Goal: Use online tool/utility: Utilize a website feature to perform a specific function

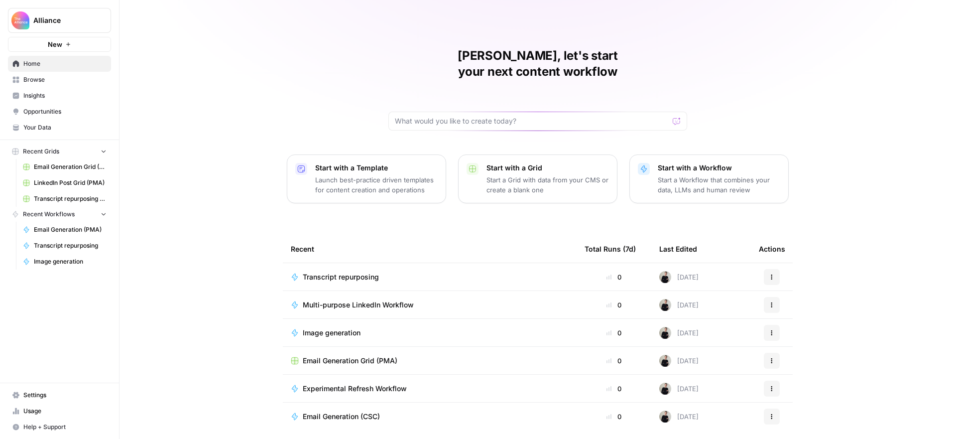
click at [51, 79] on span "Browse" at bounding box center [64, 79] width 83 height 9
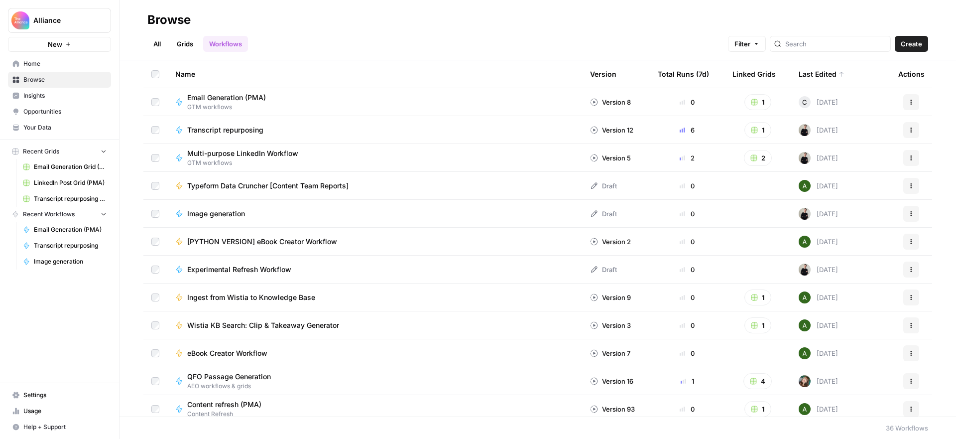
click at [156, 42] on link "All" at bounding box center [156, 44] width 19 height 16
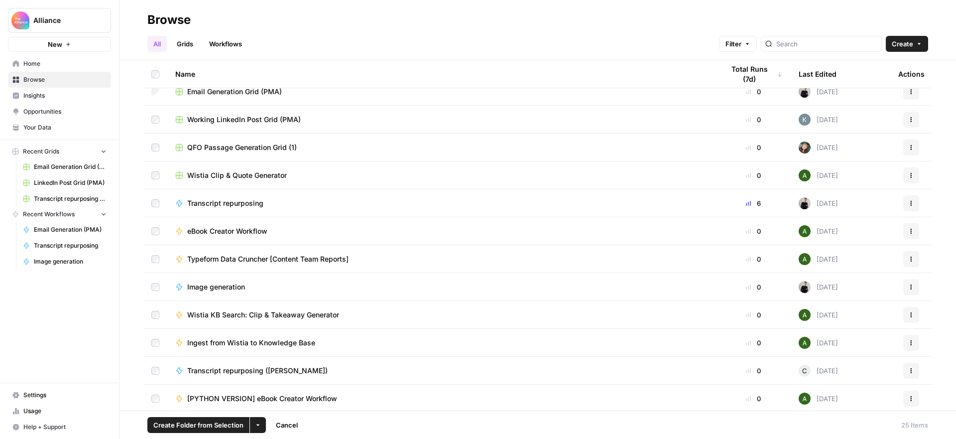
scroll to position [375, 0]
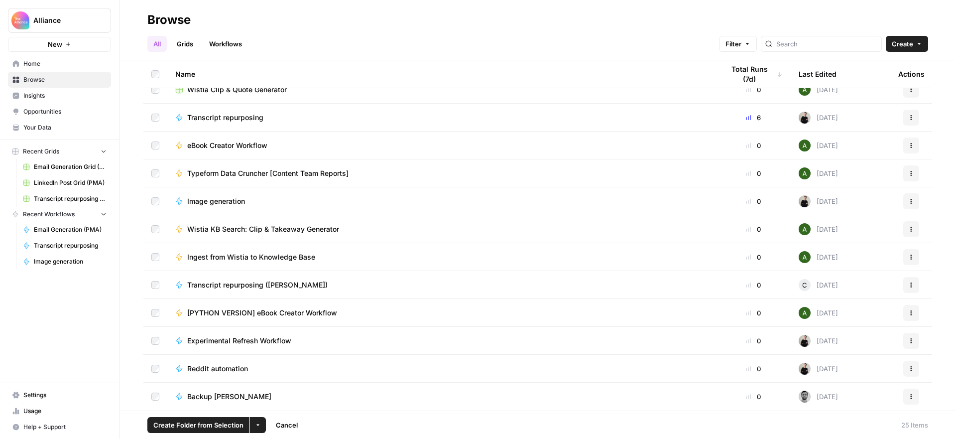
click at [260, 423] on button "More Options" at bounding box center [258, 425] width 16 height 16
click at [276, 387] on span "Move to" at bounding box center [280, 388] width 25 height 10
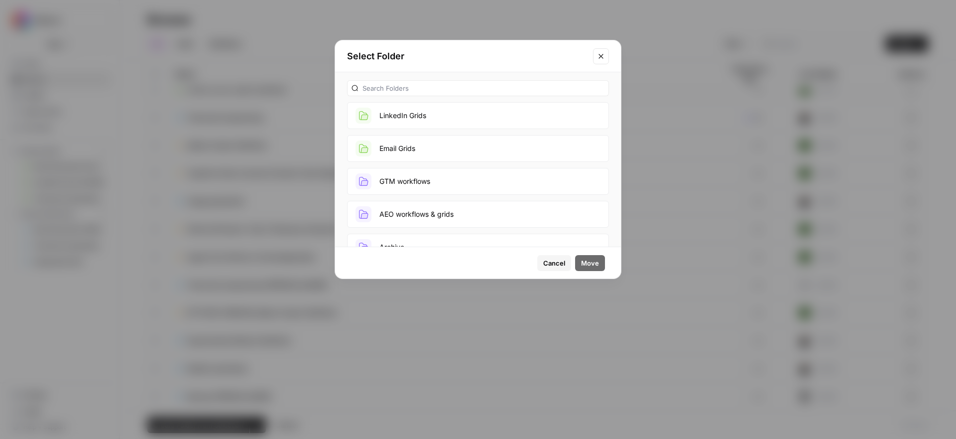
click at [438, 148] on button "Email Grids" at bounding box center [478, 148] width 262 height 27
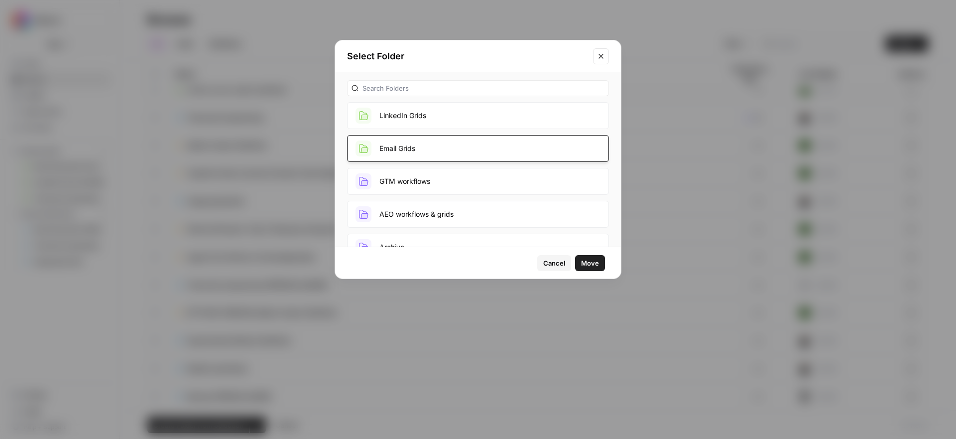
click at [590, 263] on span "Move" at bounding box center [590, 263] width 18 height 10
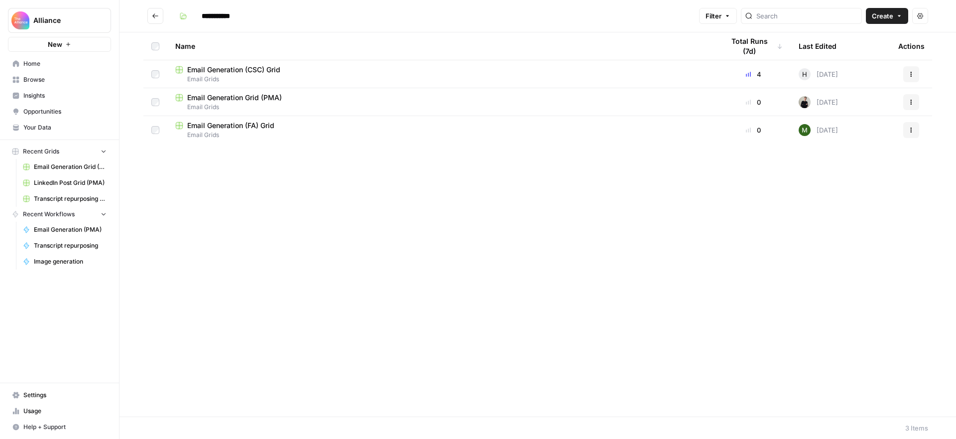
click at [911, 72] on icon "button" at bounding box center [911, 72] width 1 height 1
click at [264, 68] on span "Email Generation (CSC) Grid" at bounding box center [233, 70] width 93 height 10
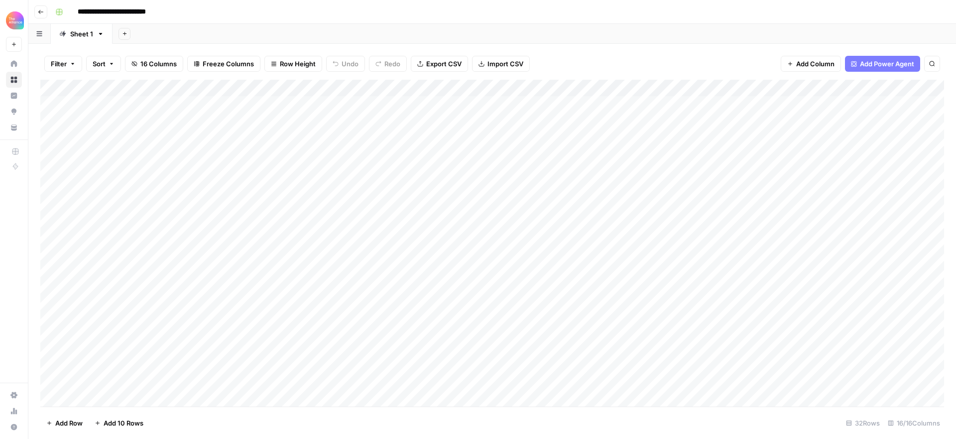
click at [165, 10] on input "**********" at bounding box center [125, 12] width 104 height 16
drag, startPoint x: 175, startPoint y: 12, endPoint x: 155, endPoint y: 14, distance: 19.6
click at [155, 14] on input "**********" at bounding box center [125, 12] width 104 height 16
type input "**********"
click at [236, 11] on div "**********" at bounding box center [498, 12] width 895 height 16
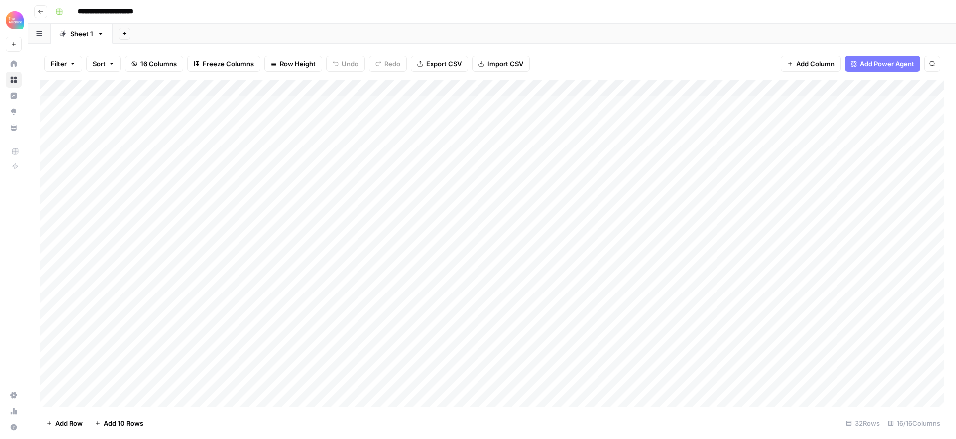
click at [40, 11] on icon "button" at bounding box center [40, 12] width 5 height 4
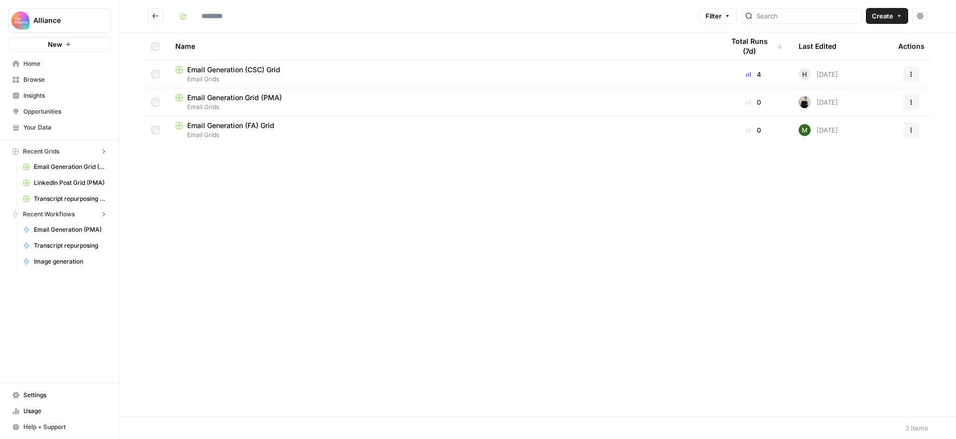
type input "**********"
click at [264, 97] on span "Email Generation Grid (PMA)" at bounding box center [234, 98] width 95 height 10
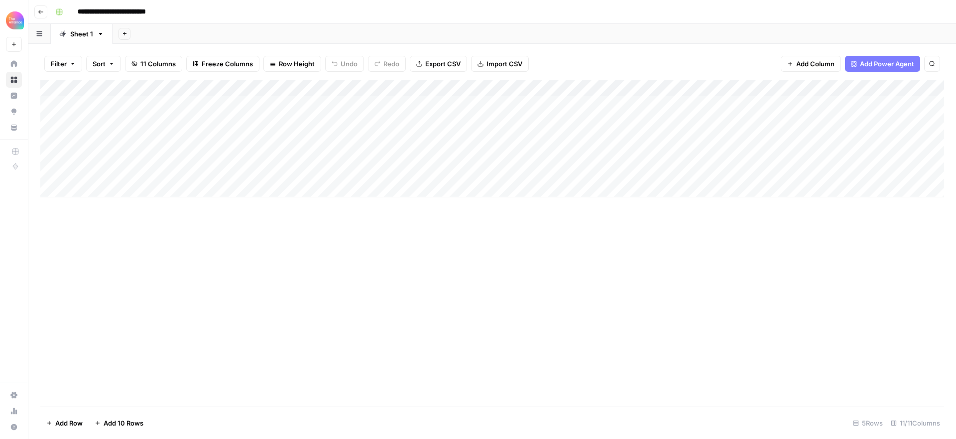
click at [152, 11] on input "**********" at bounding box center [125, 12] width 105 height 16
type input "**********"
click at [199, 11] on div "**********" at bounding box center [498, 12] width 895 height 16
click at [41, 10] on icon "button" at bounding box center [41, 12] width 6 height 6
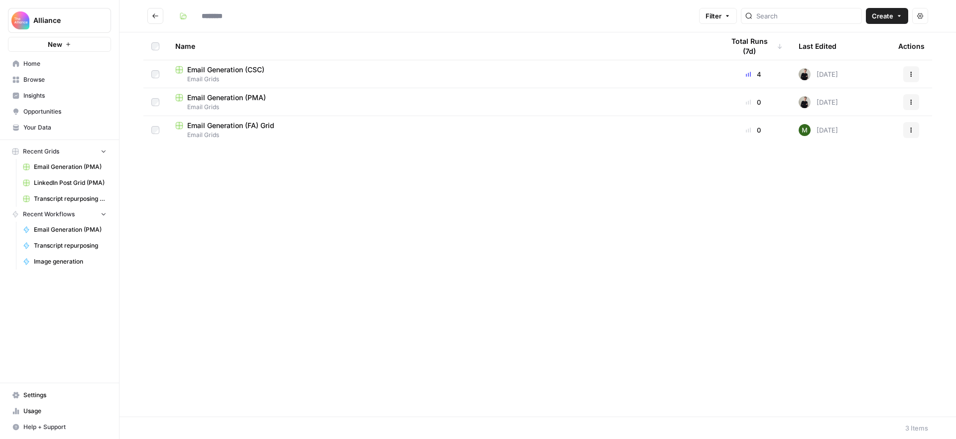
type input "**********"
click at [247, 126] on span "Email Generation (FA) Grid" at bounding box center [230, 126] width 87 height 10
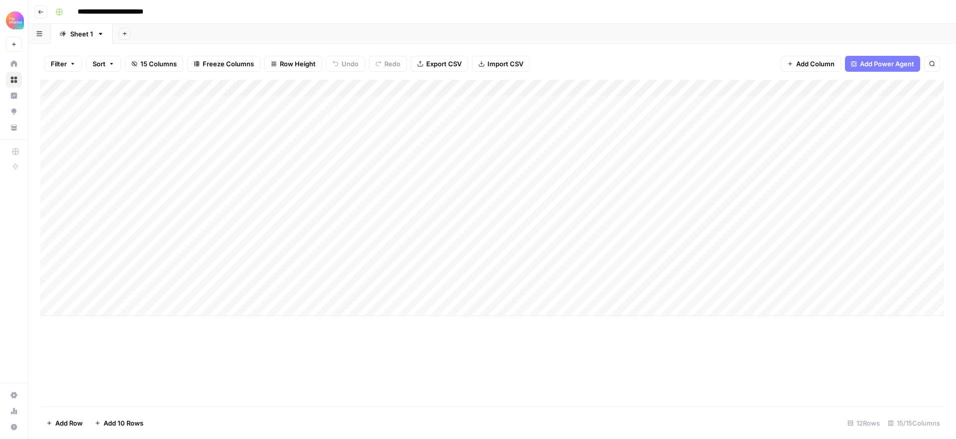
click at [165, 10] on input "**********" at bounding box center [122, 12] width 98 height 16
type input "**********"
click at [196, 9] on div "**********" at bounding box center [498, 12] width 895 height 16
click at [40, 12] on icon "button" at bounding box center [41, 12] width 6 height 6
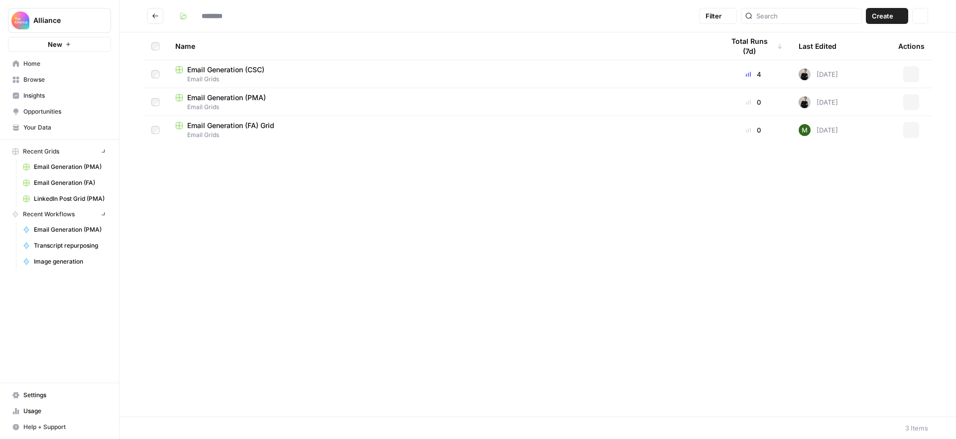
type input "**********"
click at [380, 203] on div "Name Total Runs (7d) Last Edited Actions Email Generation (CSC) Email Grids 4 […" at bounding box center [538, 224] width 837 height 384
click at [155, 14] on icon "Go back" at bounding box center [155, 15] width 7 height 7
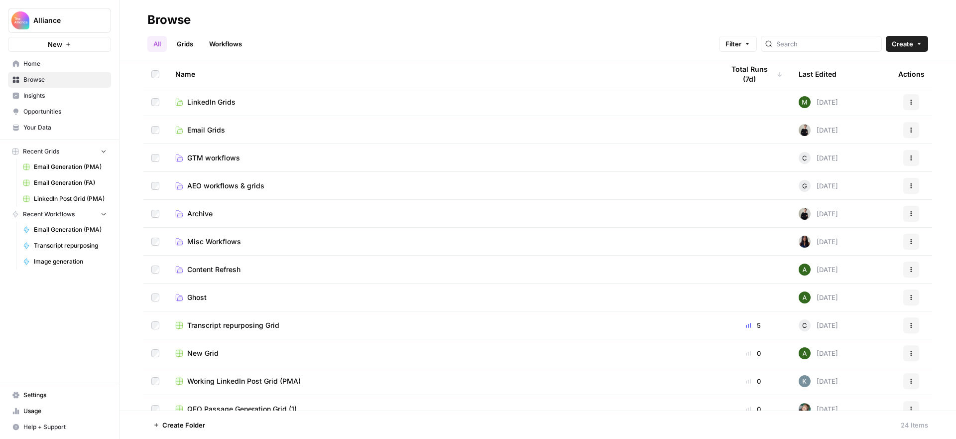
click at [204, 156] on span "GTM workflows" at bounding box center [213, 158] width 53 height 10
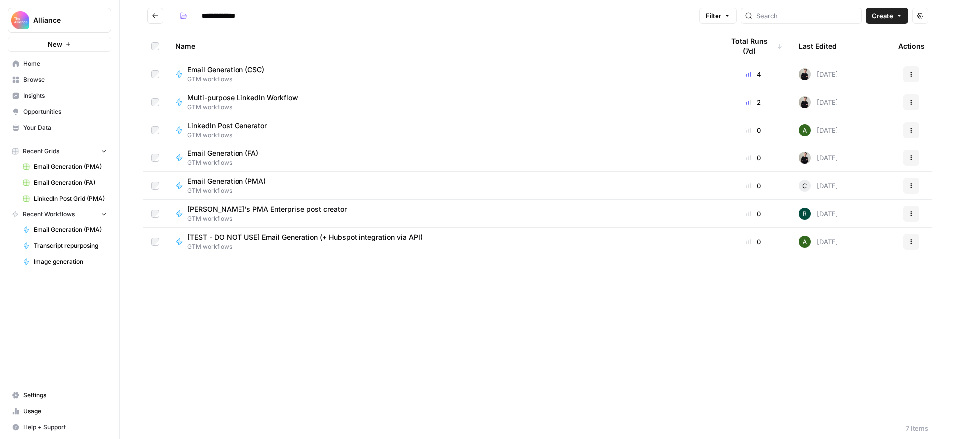
click at [260, 181] on span "Email Generation (PMA)" at bounding box center [226, 181] width 79 height 10
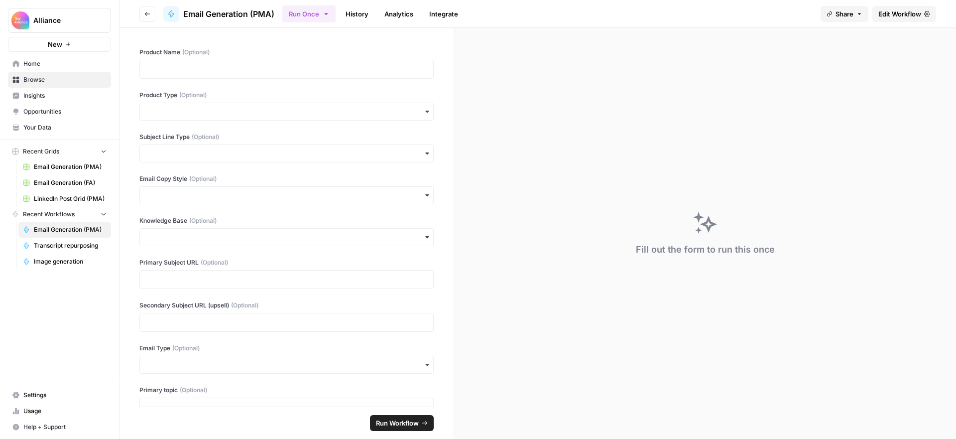
click at [892, 15] on span "Edit Workflow" at bounding box center [900, 14] width 43 height 10
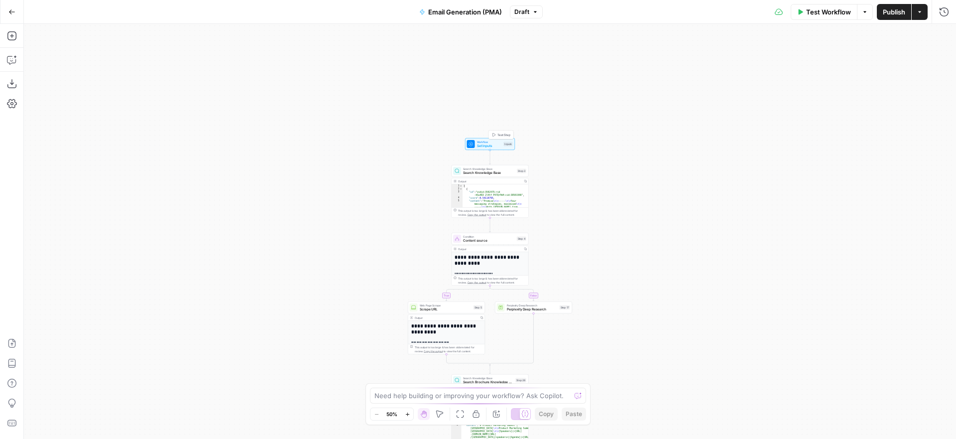
click at [489, 141] on span "Workflow" at bounding box center [489, 142] width 25 height 4
click at [499, 145] on span "Set Inputs" at bounding box center [489, 145] width 25 height 5
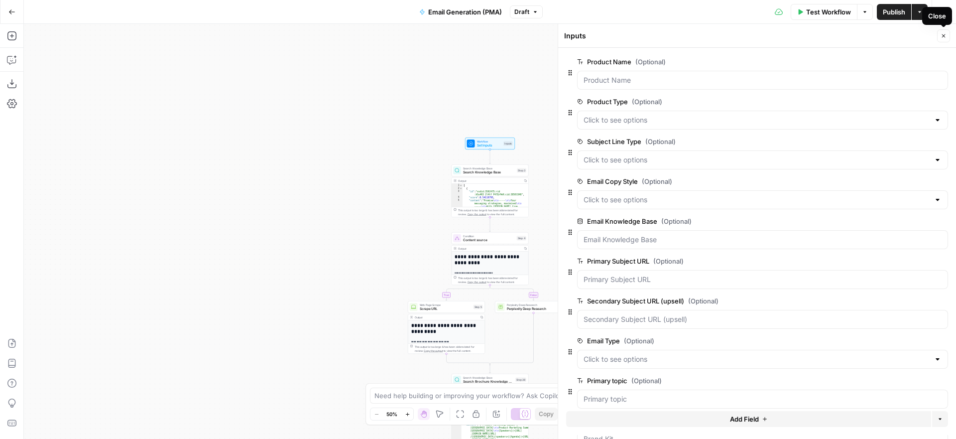
click at [946, 34] on icon "button" at bounding box center [944, 36] width 6 height 6
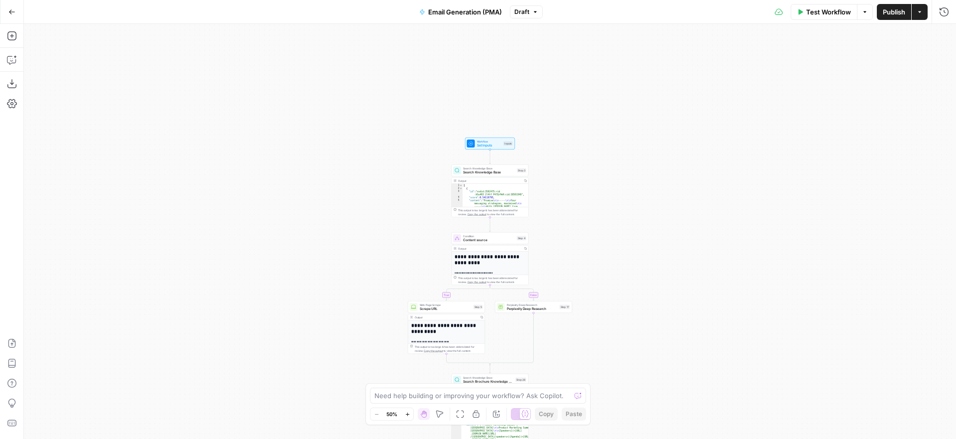
click at [495, 11] on span "Email Generation (PMA)" at bounding box center [465, 12] width 74 height 10
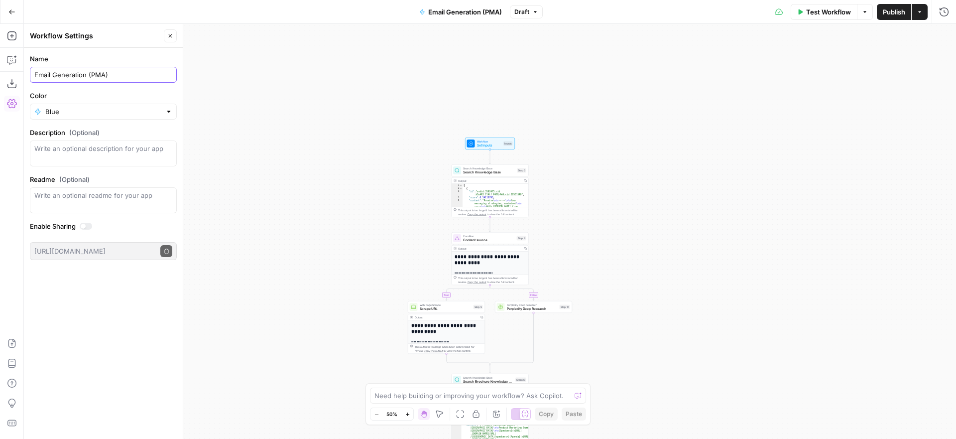
click at [134, 72] on input "Email Generation (PMA)" at bounding box center [103, 75] width 138 height 10
type input "Email Generation (Master)"
click at [622, 159] on div "true false true false Workflow Set Inputs Inputs Search Knowledge Base Search K…" at bounding box center [490, 231] width 932 height 415
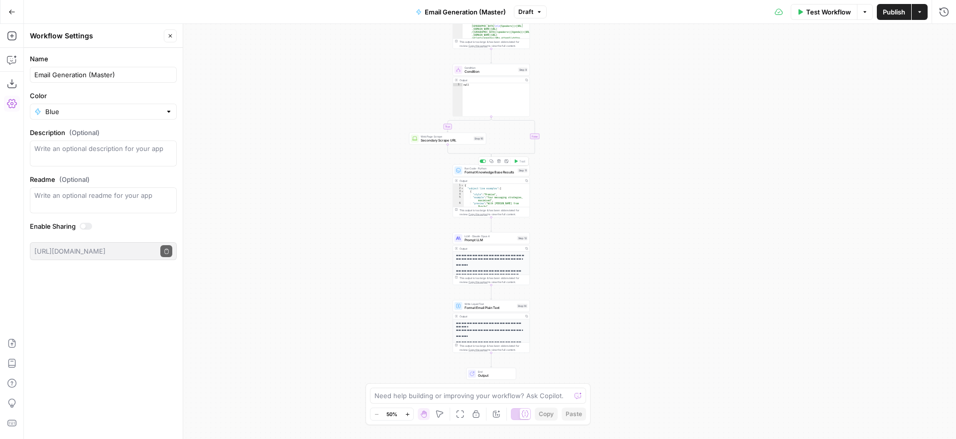
click at [493, 173] on span "Format Knowledge Base Results" at bounding box center [490, 172] width 51 height 5
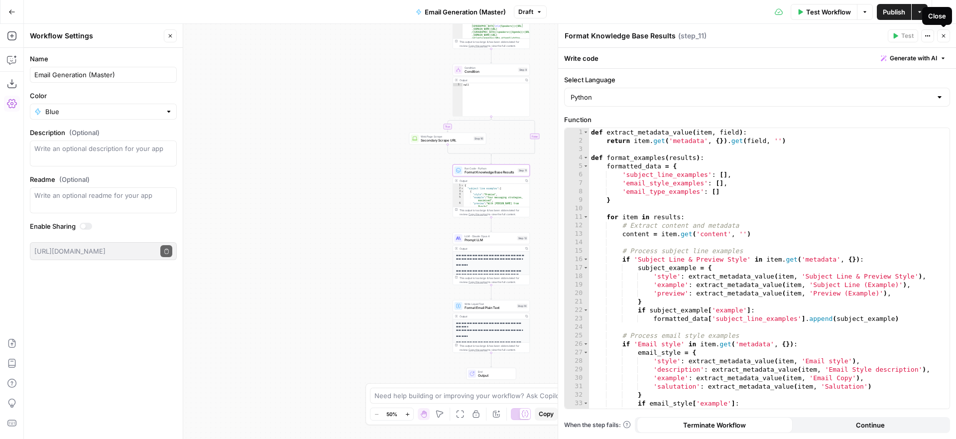
click at [943, 34] on icon "button" at bounding box center [944, 36] width 6 height 6
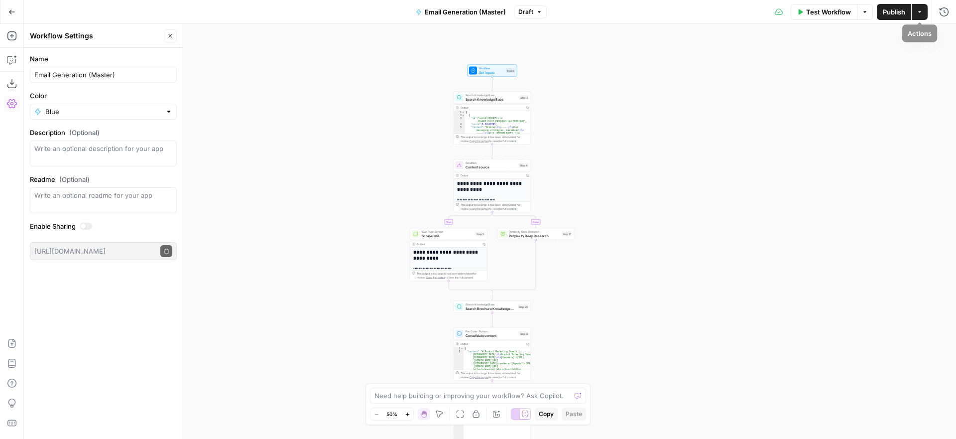
click at [920, 15] on button "Actions" at bounding box center [920, 12] width 16 height 16
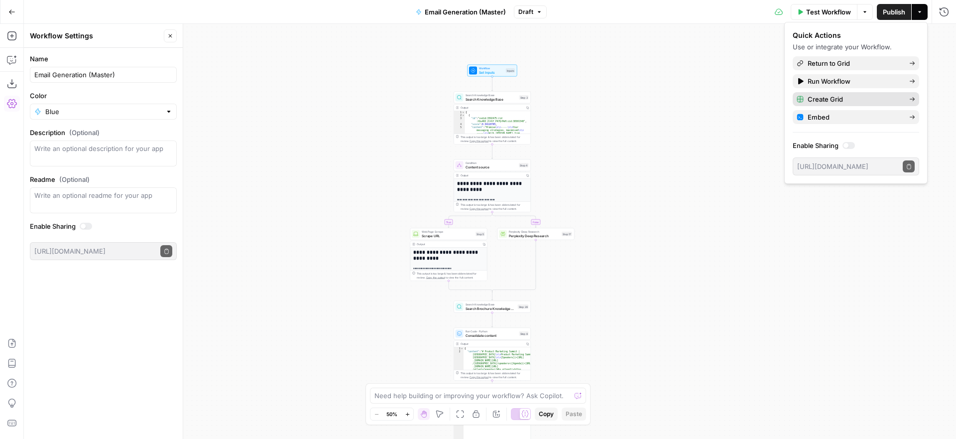
click at [841, 98] on span "Create Grid" at bounding box center [855, 99] width 94 height 10
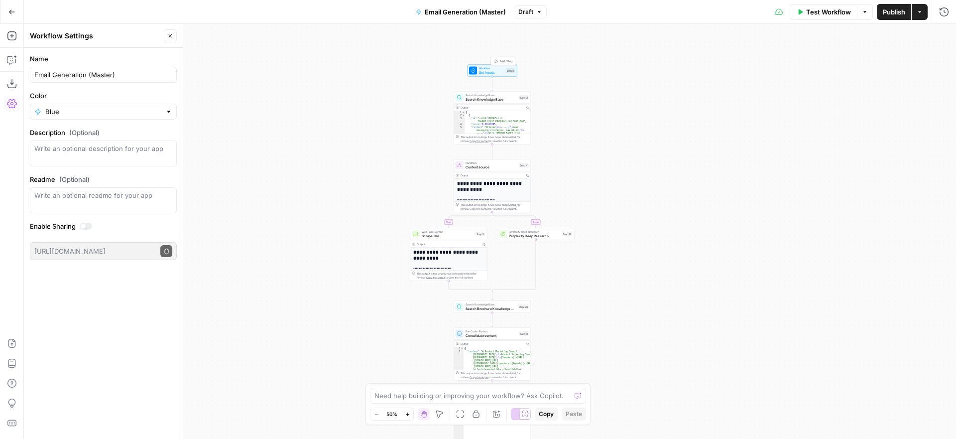
click at [500, 69] on span "Workflow" at bounding box center [491, 68] width 25 height 4
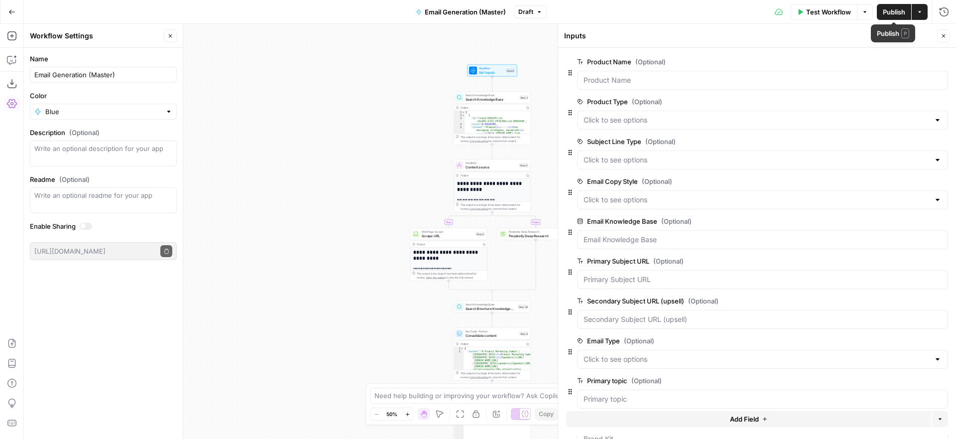
click at [921, 12] on icon "button" at bounding box center [920, 12] width 6 height 6
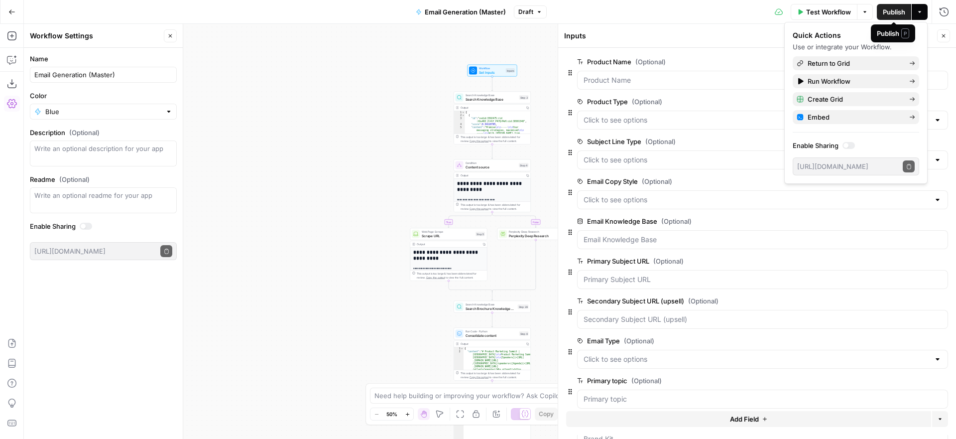
click at [891, 12] on span "Publish" at bounding box center [894, 12] width 22 height 10
click at [840, 98] on span "Create Grid" at bounding box center [855, 99] width 94 height 10
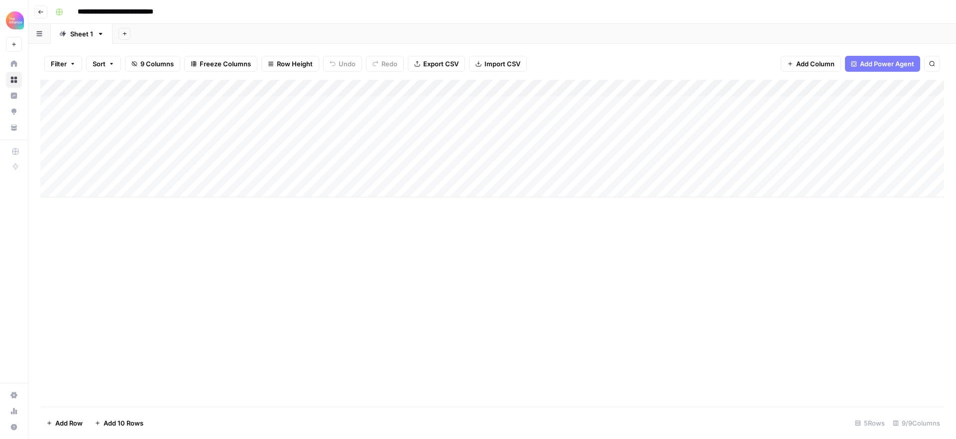
click at [137, 11] on input "**********" at bounding box center [129, 12] width 113 height 16
drag, startPoint x: 181, startPoint y: 11, endPoint x: 141, endPoint y: 12, distance: 40.4
click at [141, 12] on input "**********" at bounding box center [129, 12] width 113 height 16
type input "**********"
click at [306, 257] on div "Add Column" at bounding box center [492, 243] width 904 height 327
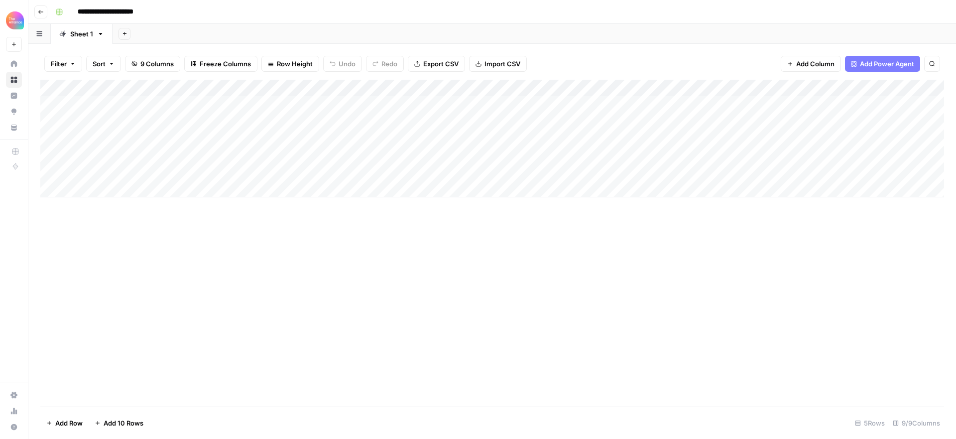
click at [119, 101] on div "Add Column" at bounding box center [492, 139] width 904 height 118
click at [130, 105] on div "Add Column" at bounding box center [492, 139] width 904 height 118
click at [100, 104] on textarea "**********" at bounding box center [154, 105] width 159 height 14
type textarea "**********"
click at [291, 257] on div "Add Column" at bounding box center [492, 243] width 904 height 327
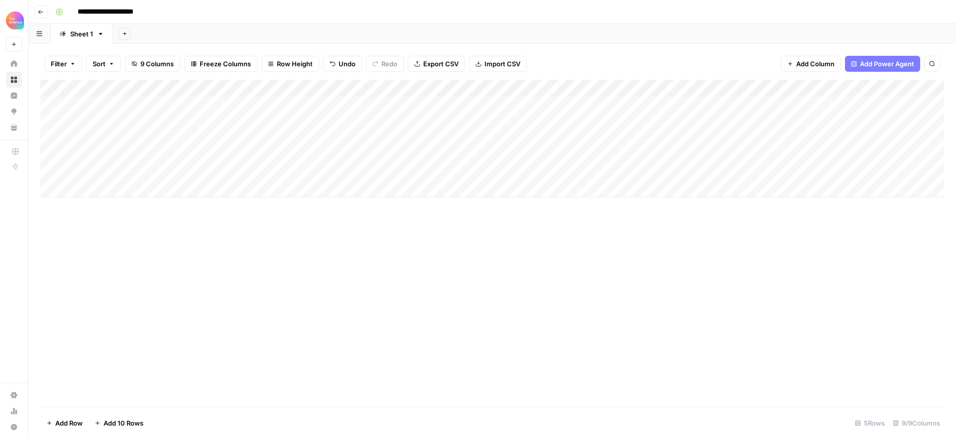
click at [258, 106] on div "Add Column" at bounding box center [492, 139] width 904 height 118
click at [259, 105] on div "Add Column" at bounding box center [492, 139] width 904 height 118
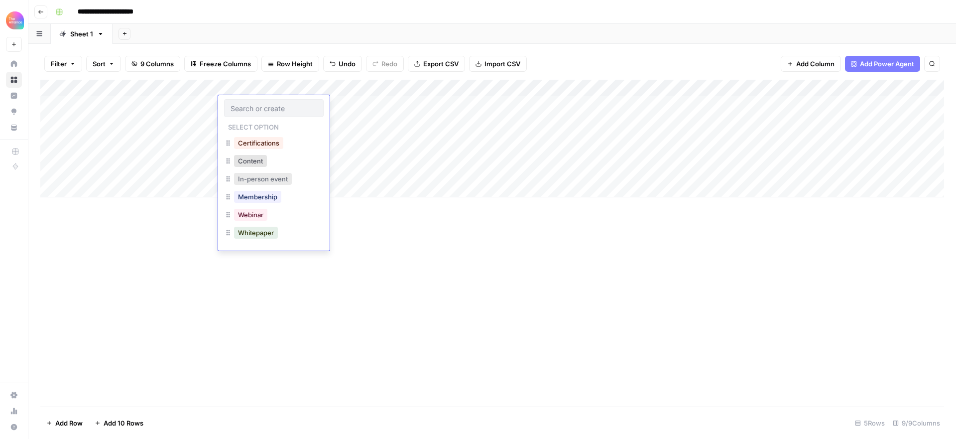
click at [262, 180] on button "In-person event" at bounding box center [263, 179] width 58 height 12
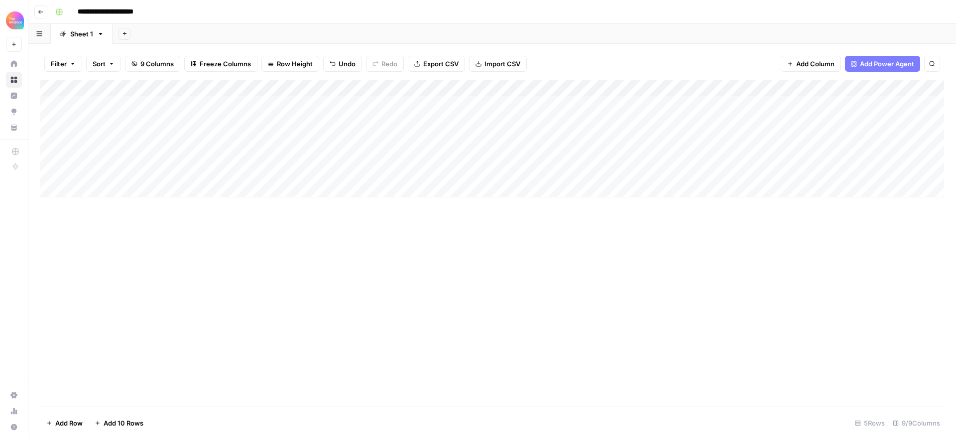
click at [347, 102] on div "Add Column" at bounding box center [492, 139] width 904 height 118
click at [358, 103] on div "Add Column" at bounding box center [492, 139] width 904 height 118
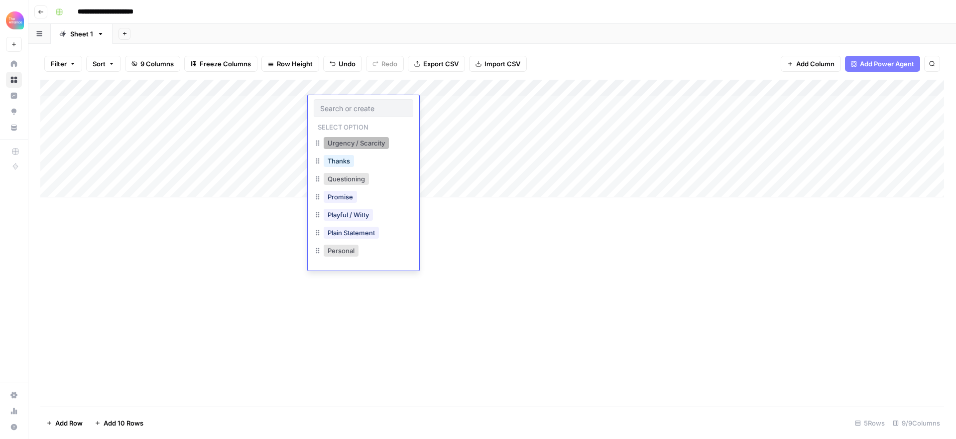
click at [369, 142] on button "Urgency / Scarcity" at bounding box center [356, 143] width 65 height 12
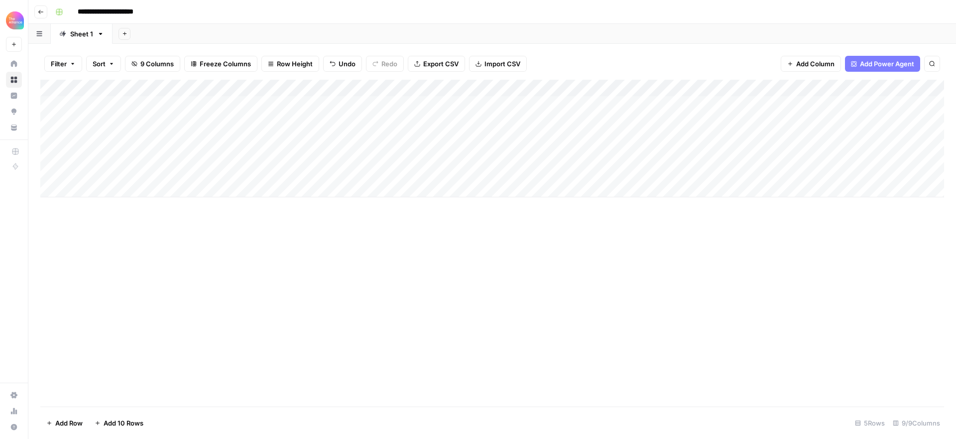
click at [442, 104] on div "Add Column" at bounding box center [492, 139] width 904 height 118
click at [437, 104] on div "Add Column" at bounding box center [492, 139] width 904 height 118
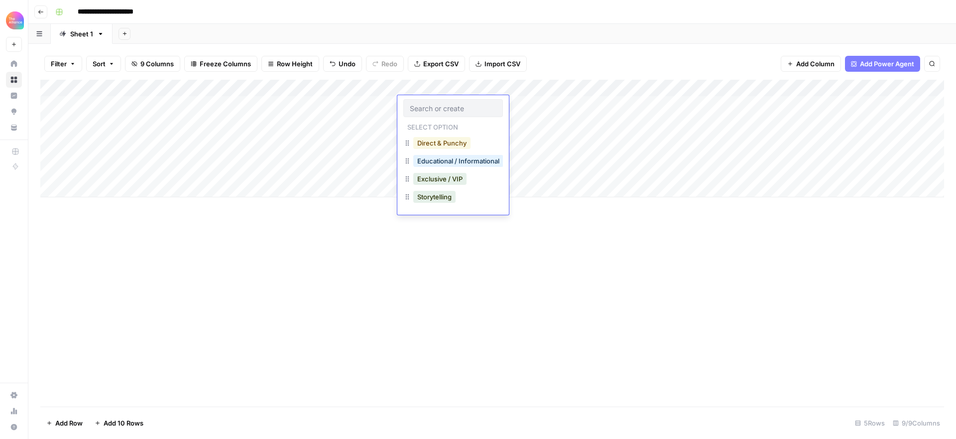
click at [454, 143] on button "Direct & Punchy" at bounding box center [441, 143] width 57 height 12
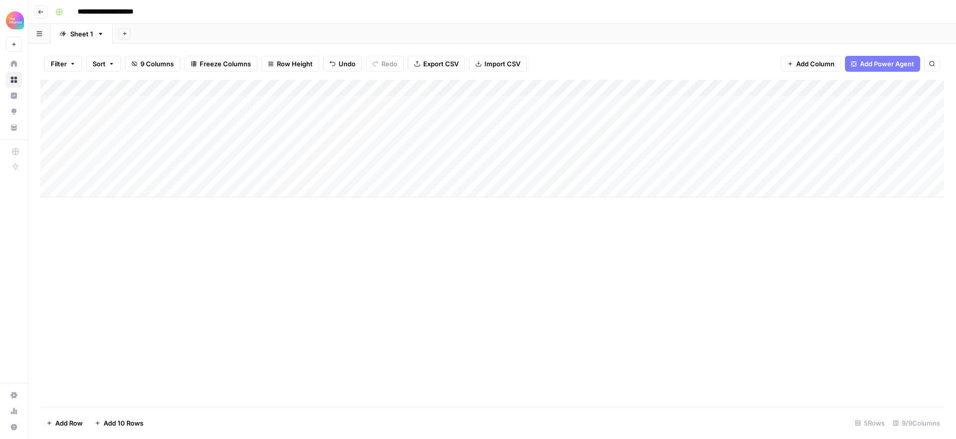
click at [551, 101] on div "Add Column" at bounding box center [492, 139] width 904 height 118
click at [547, 103] on div "Add Column" at bounding box center [492, 139] width 904 height 118
type textarea "**********"
click at [561, 230] on div "Add Column" at bounding box center [492, 243] width 904 height 327
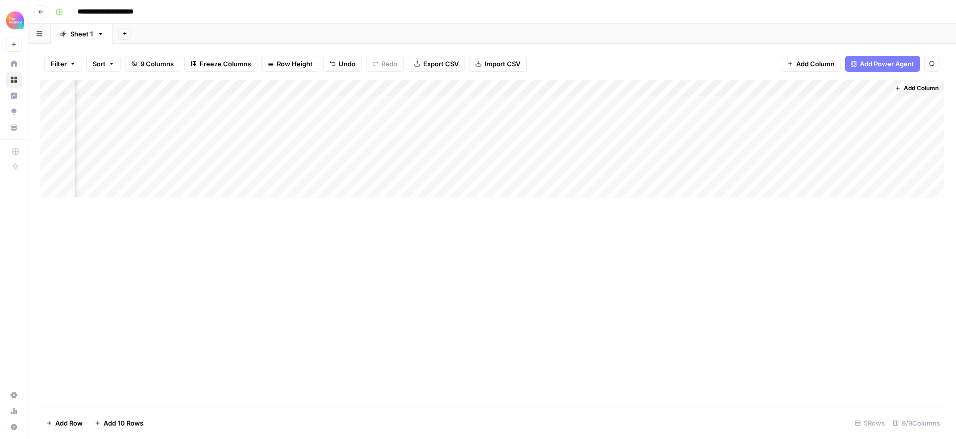
drag, startPoint x: 559, startPoint y: 107, endPoint x: 568, endPoint y: 104, distance: 9.0
click at [559, 107] on div "Add Column" at bounding box center [492, 139] width 904 height 118
click at [570, 103] on div "Add Column" at bounding box center [492, 139] width 904 height 118
click at [573, 161] on button "Promo-led" at bounding box center [563, 161] width 41 height 12
click at [621, 235] on div "Add Column" at bounding box center [492, 243] width 904 height 327
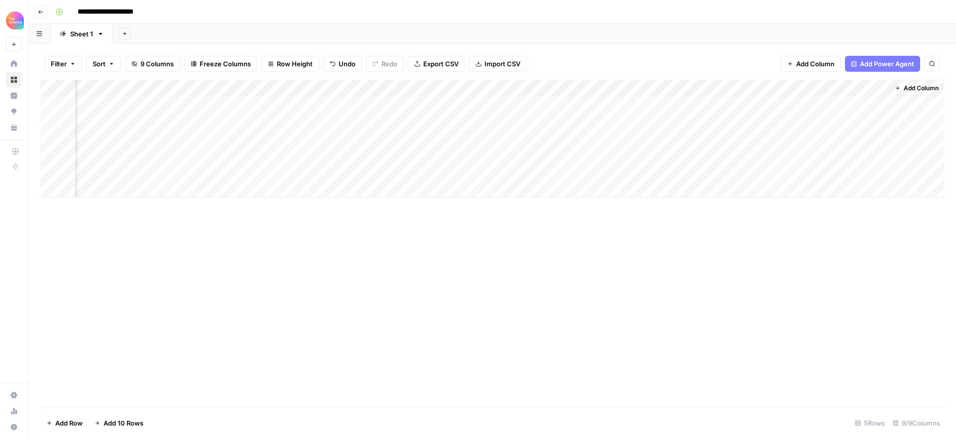
click at [824, 104] on div "Add Column" at bounding box center [492, 139] width 904 height 118
click at [869, 89] on div "Add Column" at bounding box center [492, 139] width 904 height 118
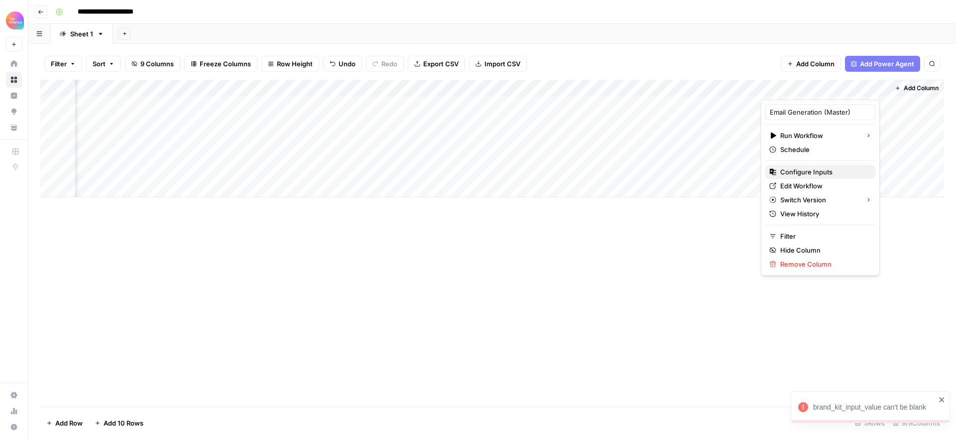
click at [813, 173] on span "Configure Inputs" at bounding box center [824, 172] width 87 height 10
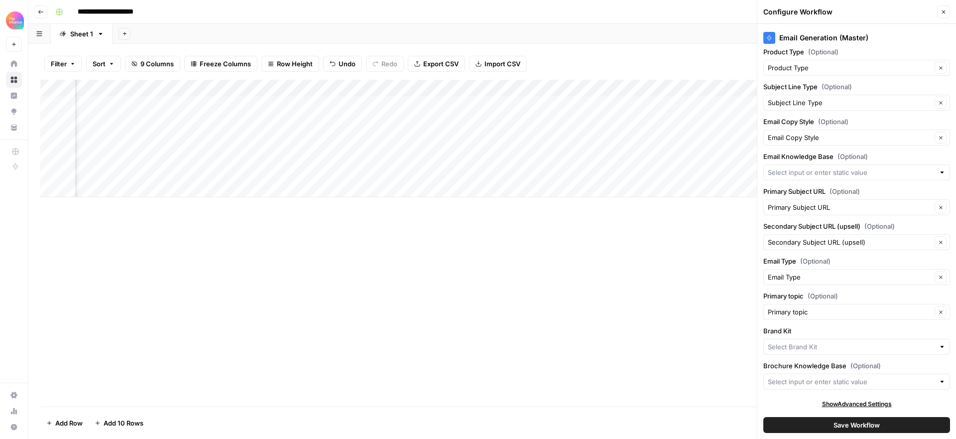
scroll to position [41, 0]
click at [837, 347] on input "Brand Kit" at bounding box center [851, 345] width 167 height 10
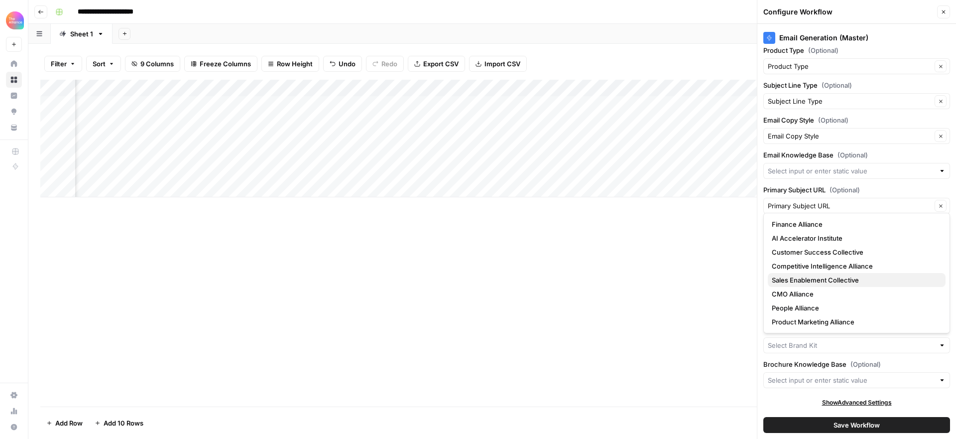
click at [821, 278] on span "Sales Enablement Collective" at bounding box center [855, 280] width 166 height 10
type input "Sales Enablement Collective"
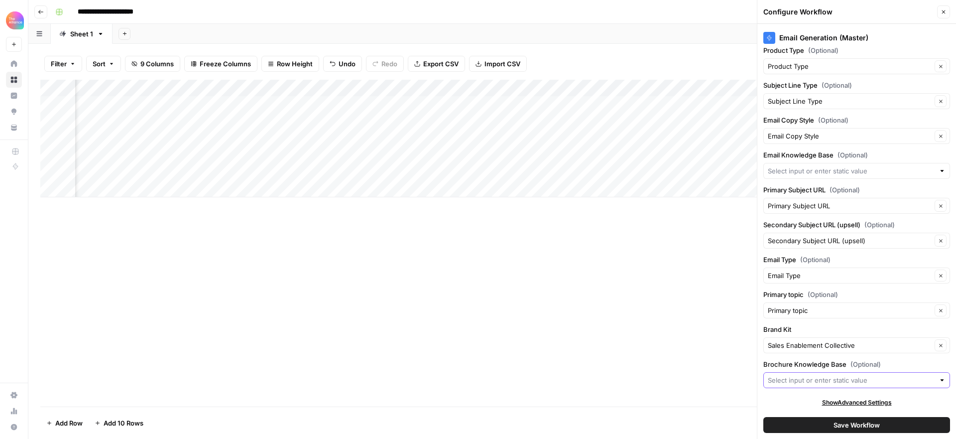
click at [827, 379] on input "Brochure Knowledge Base (Optional)" at bounding box center [851, 380] width 167 height 10
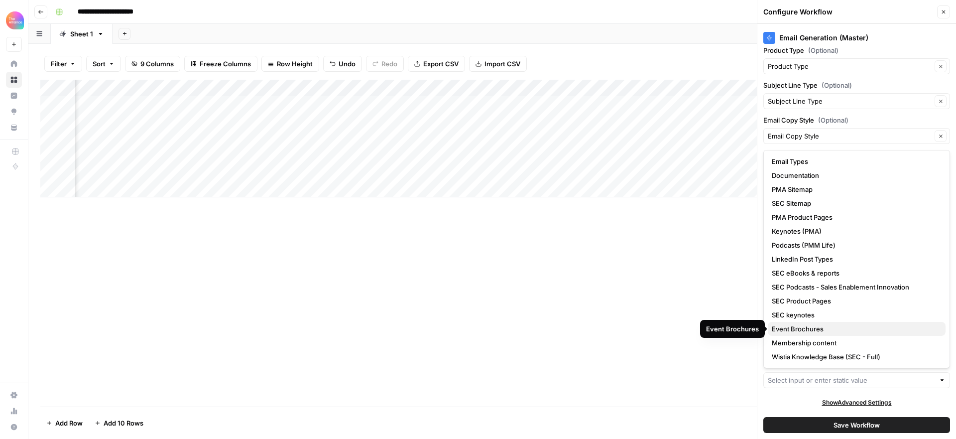
click at [817, 328] on span "Event Brochures" at bounding box center [855, 329] width 166 height 10
type input "Event Brochures"
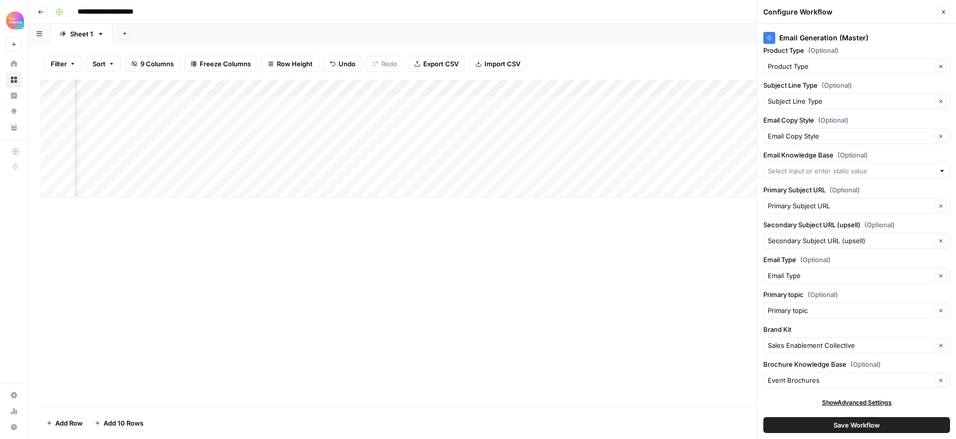
click at [834, 423] on span "Save Workflow" at bounding box center [857, 425] width 46 height 10
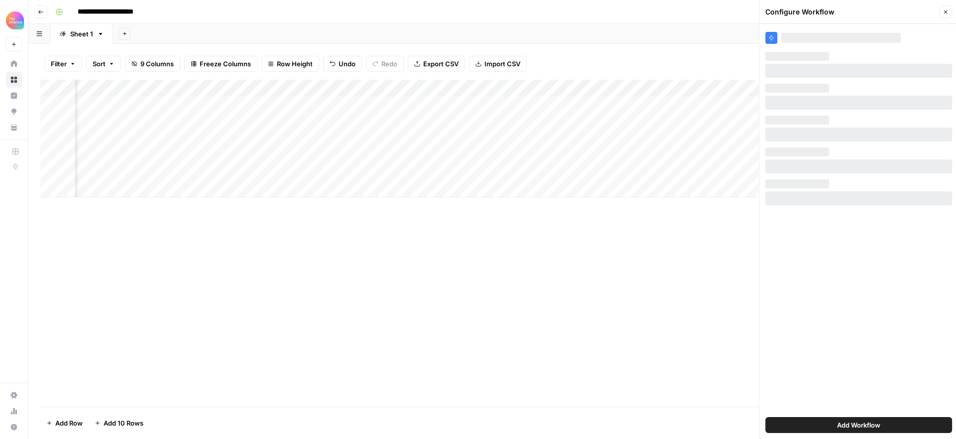
scroll to position [0, 0]
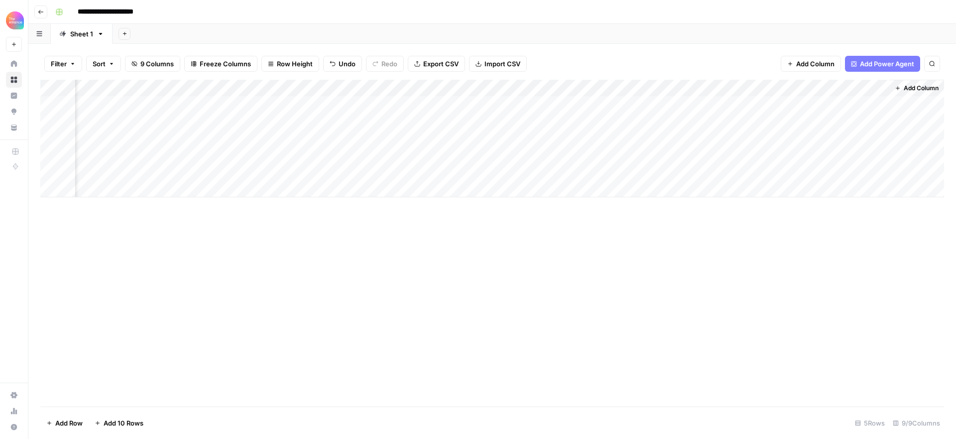
click at [824, 104] on div "Add Column" at bounding box center [492, 139] width 904 height 118
click at [778, 105] on div "Add Column" at bounding box center [492, 139] width 904 height 118
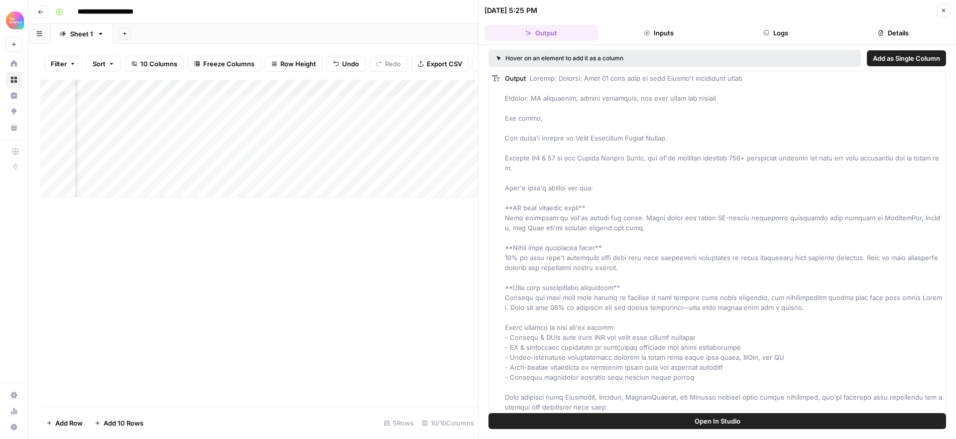
click at [882, 60] on span "Add as Single Column" at bounding box center [906, 58] width 67 height 10
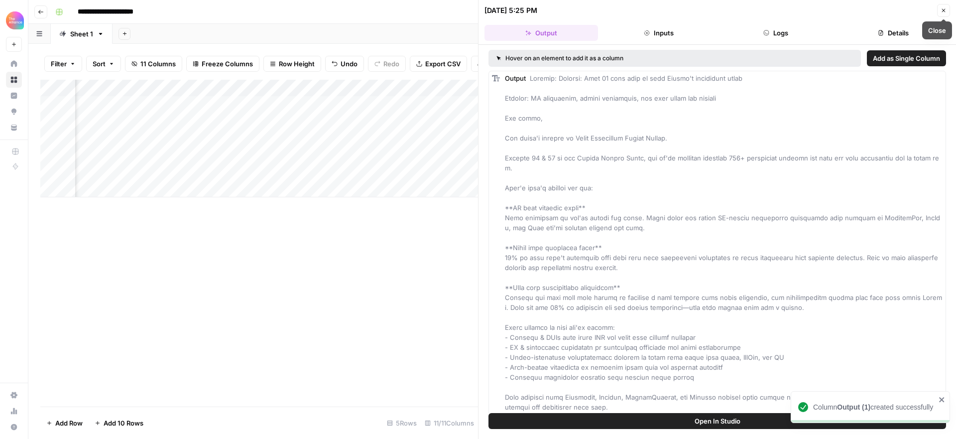
click at [943, 12] on icon "button" at bounding box center [944, 10] width 6 height 6
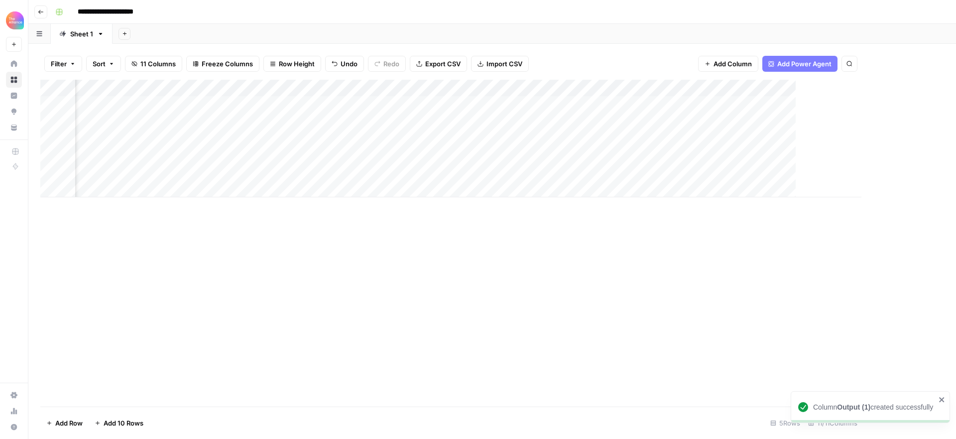
scroll to position [0, 414]
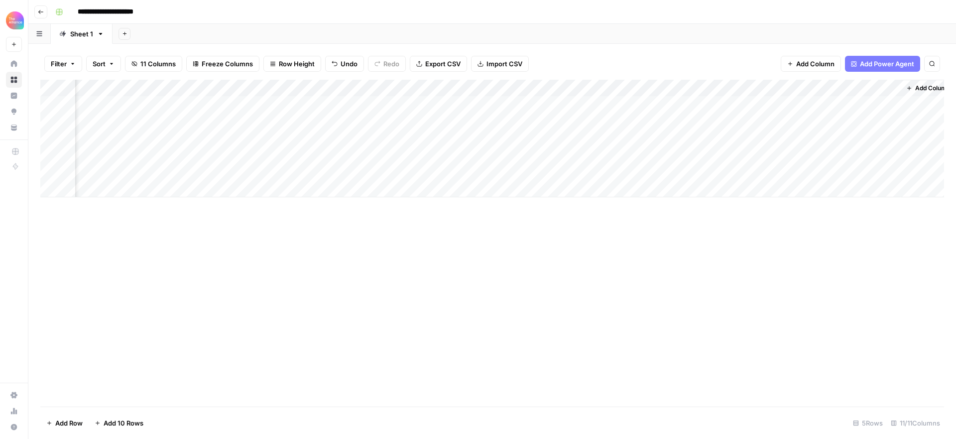
click at [802, 87] on div "Add Column" at bounding box center [492, 139] width 904 height 118
click at [777, 187] on span "Remove Column" at bounding box center [784, 186] width 87 height 10
click at [440, 102] on span "Delete" at bounding box center [442, 103] width 21 height 10
click at [879, 102] on div "Add Column" at bounding box center [492, 139] width 904 height 118
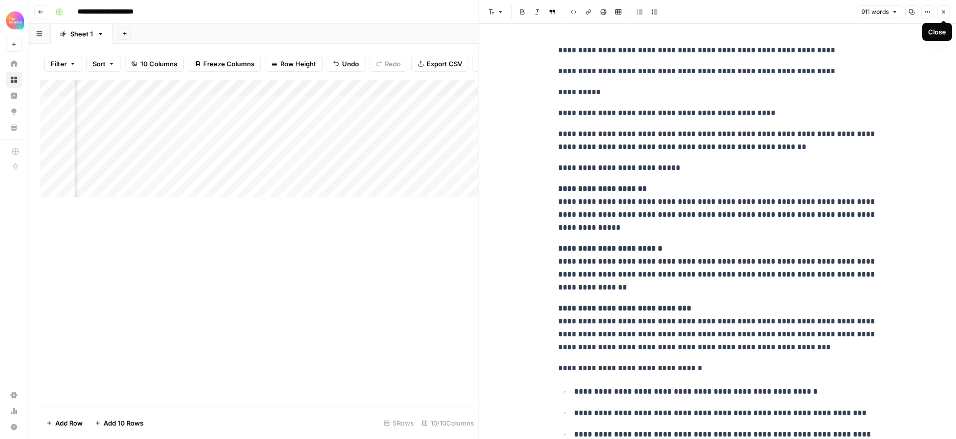
click at [942, 9] on icon "button" at bounding box center [944, 12] width 6 height 6
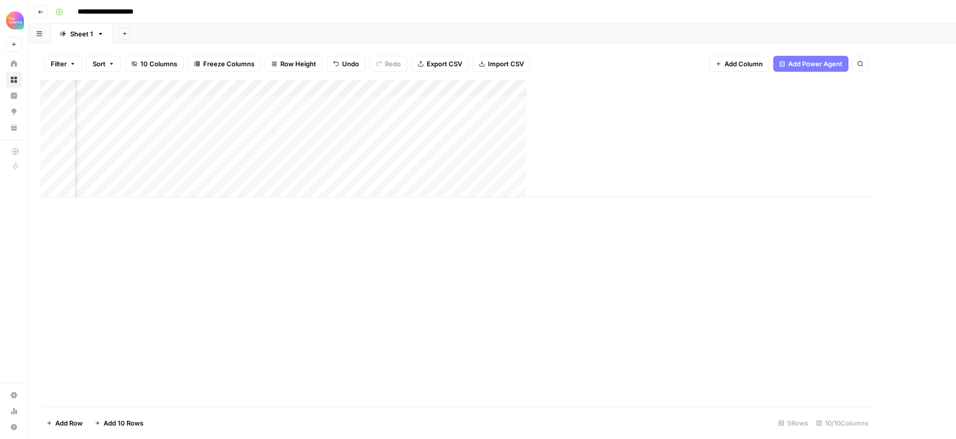
scroll to position [0, 324]
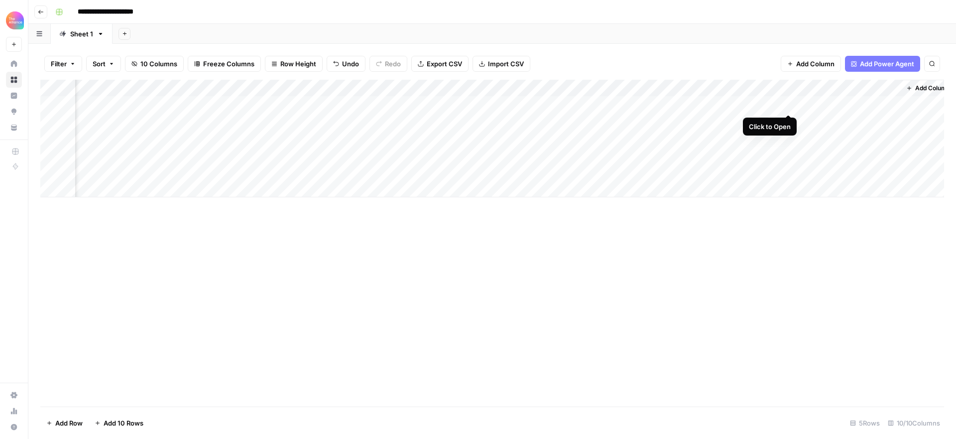
click at [786, 104] on div "Add Column" at bounding box center [492, 139] width 904 height 118
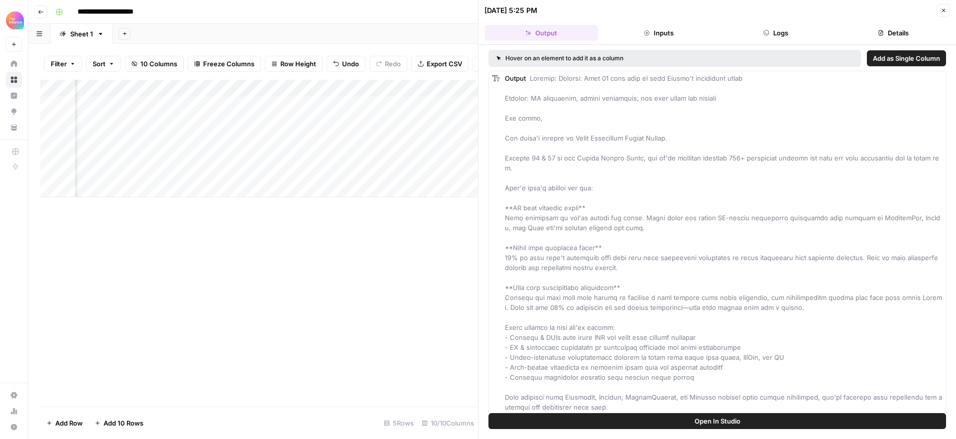
click at [736, 417] on span "Open In Studio" at bounding box center [718, 421] width 46 height 10
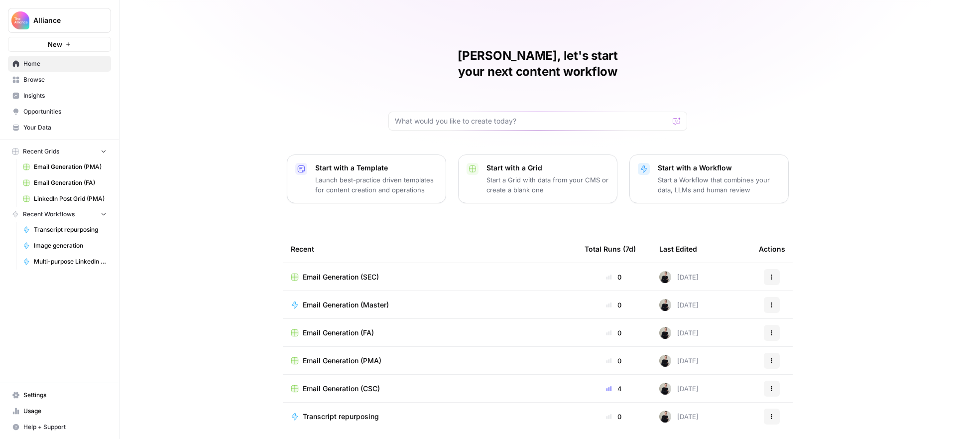
click at [361, 328] on span "Email Generation (FA)" at bounding box center [338, 333] width 71 height 10
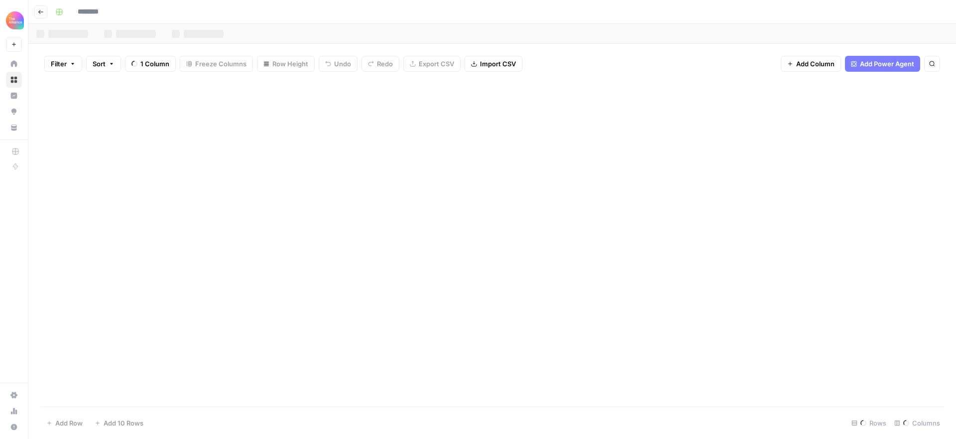
type input "**********"
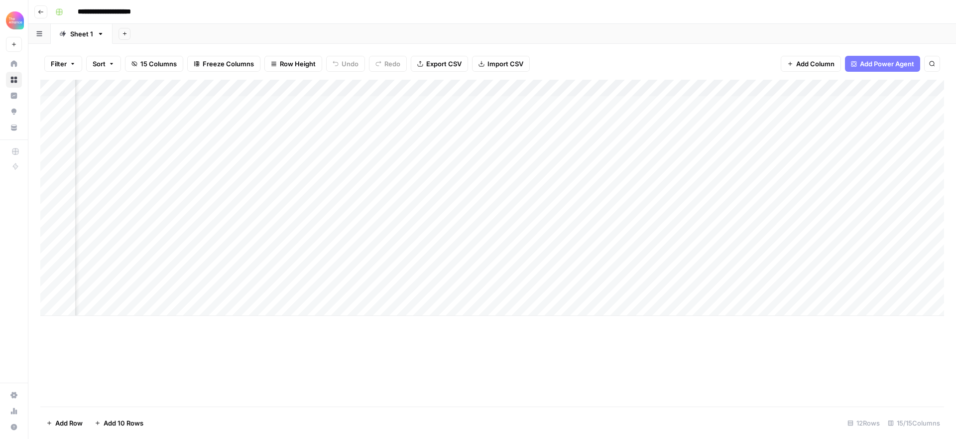
scroll to position [0, 93]
click at [856, 105] on div "Add Column" at bounding box center [492, 198] width 904 height 236
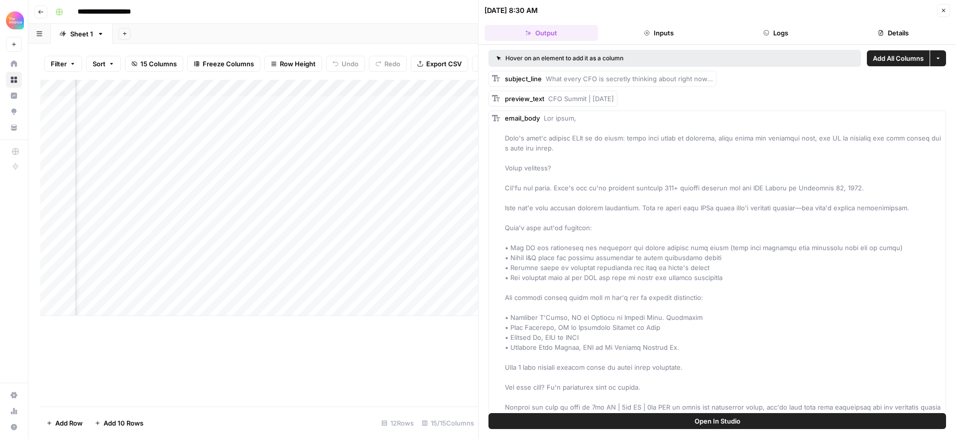
click at [733, 420] on span "Open In Studio" at bounding box center [718, 421] width 46 height 10
click at [47, 10] on header "**********" at bounding box center [492, 12] width 928 height 24
click at [44, 13] on button "Go back" at bounding box center [40, 11] width 13 height 13
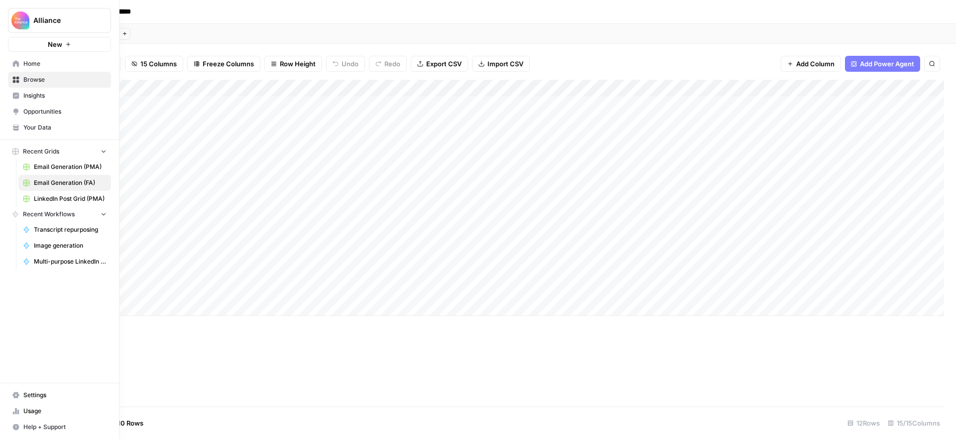
click at [42, 128] on span "Your Data" at bounding box center [64, 127] width 83 height 9
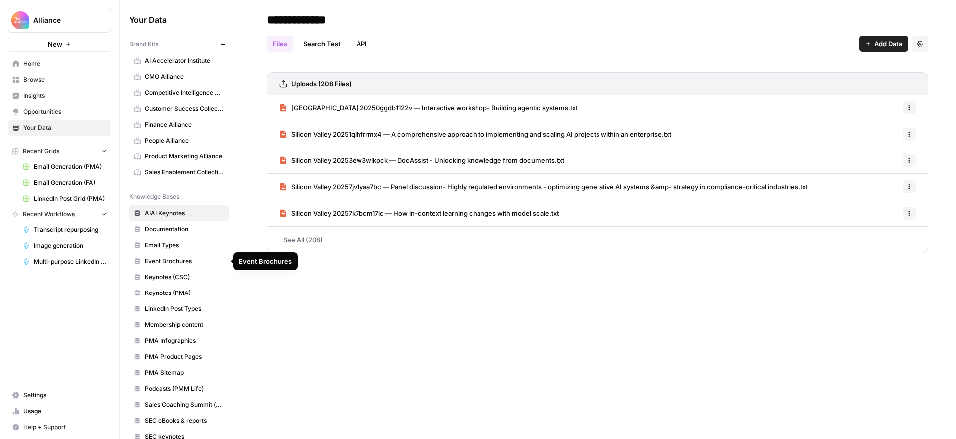
click at [180, 261] on span "Event Brochures" at bounding box center [184, 261] width 79 height 9
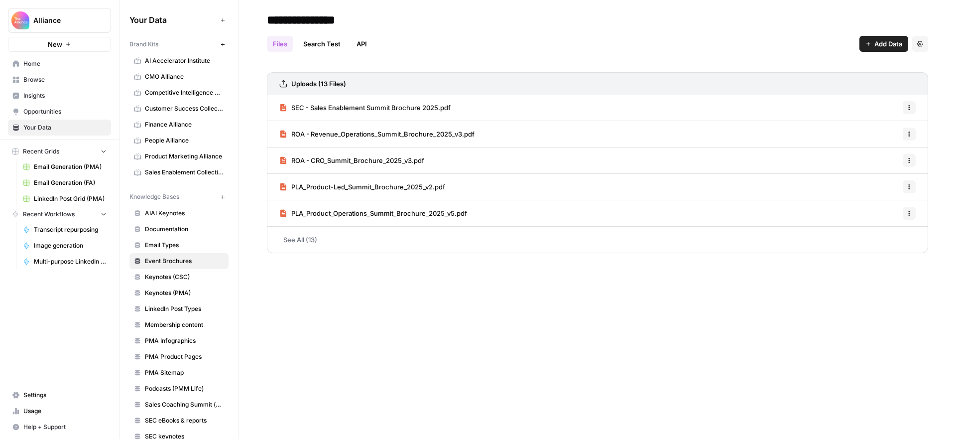
click at [41, 63] on span "Home" at bounding box center [64, 63] width 83 height 9
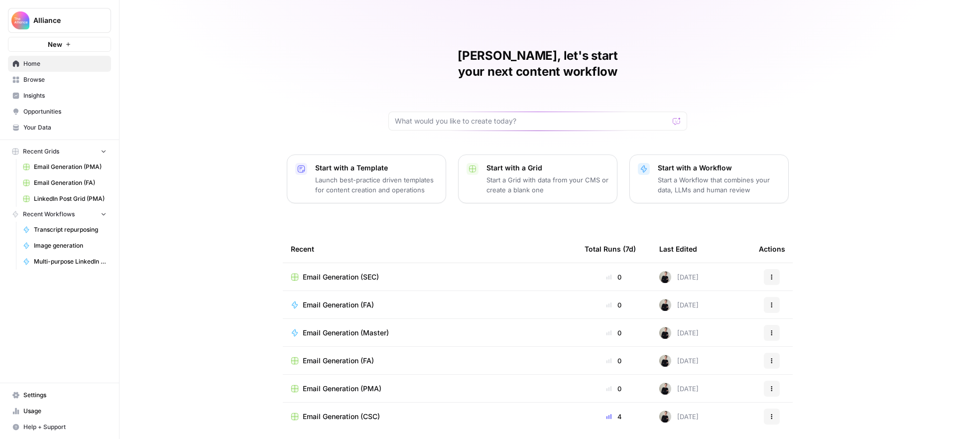
click at [366, 328] on span "Email Generation (Master)" at bounding box center [346, 333] width 86 height 10
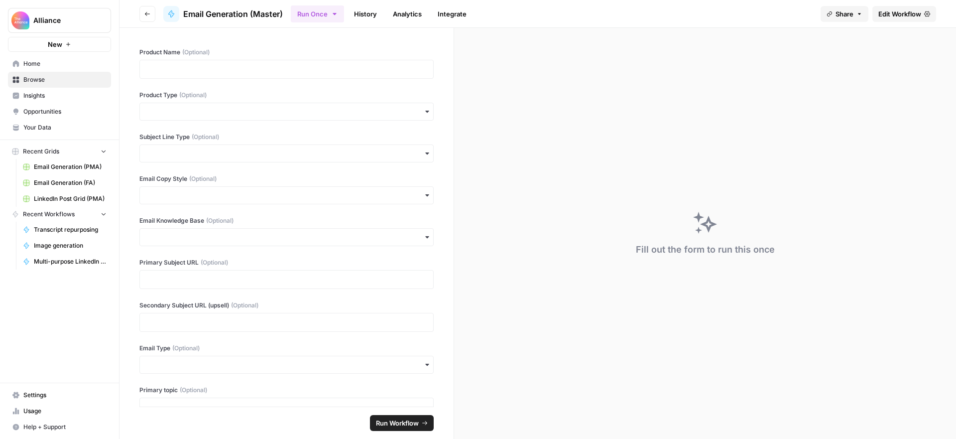
click at [896, 17] on span "Edit Workflow" at bounding box center [900, 14] width 43 height 10
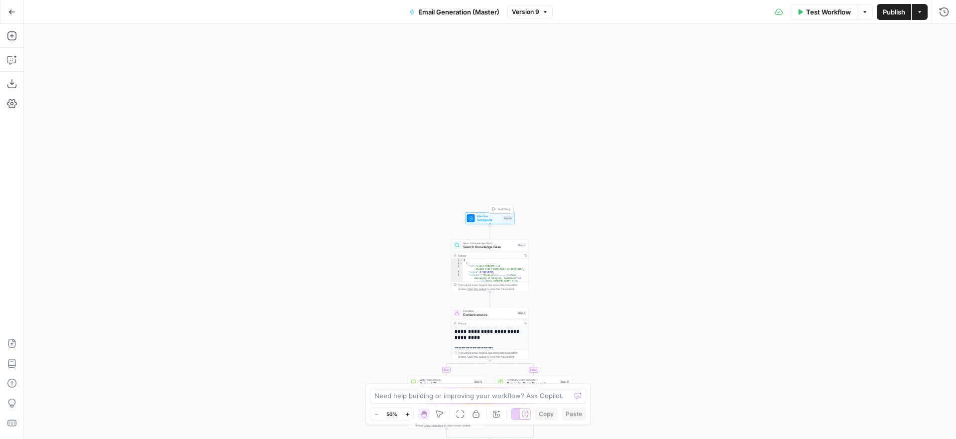
click at [496, 215] on span "Workflow" at bounding box center [489, 216] width 25 height 4
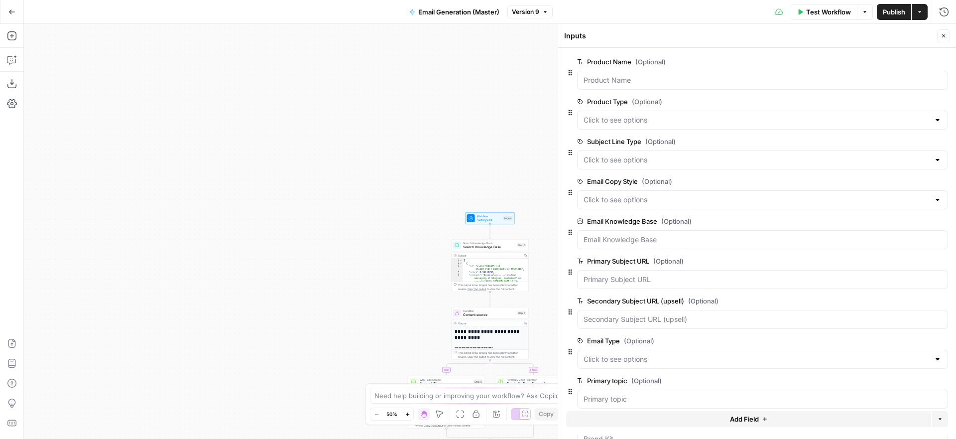
scroll to position [91, 0]
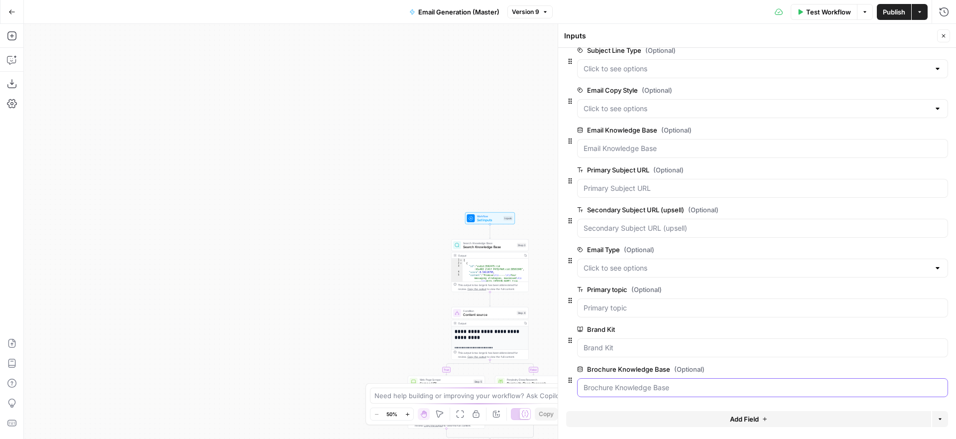
click at [678, 385] on Base "Brochure Knowledge Base (Optional)" at bounding box center [763, 388] width 358 height 10
click at [721, 387] on Base "Brochure Knowledge Base (Optional)" at bounding box center [763, 388] width 358 height 10
click at [741, 365] on label "Brochure Knowledge Base (Optional)" at bounding box center [734, 369] width 315 height 10
click at [741, 383] on Base "Brochure Knowledge Base (Optional)" at bounding box center [763, 388] width 358 height 10
click at [912, 370] on span "edit field" at bounding box center [911, 369] width 22 height 8
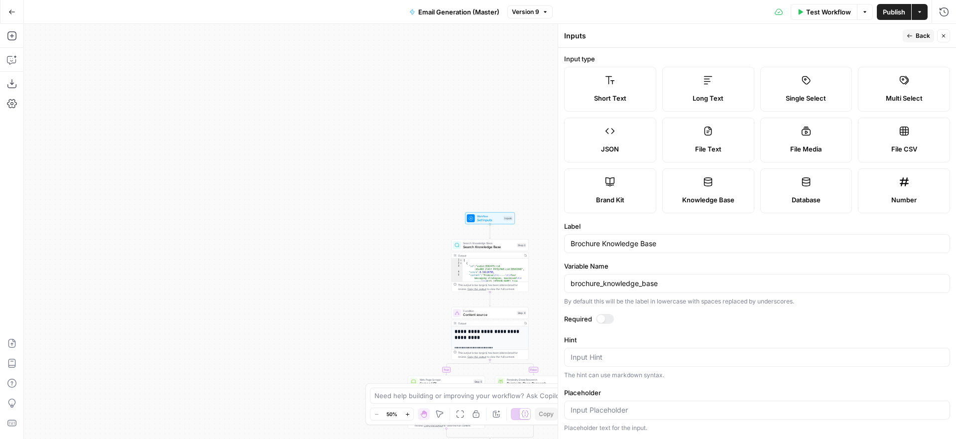
click at [10, 6] on button "Go Back" at bounding box center [12, 12] width 18 height 18
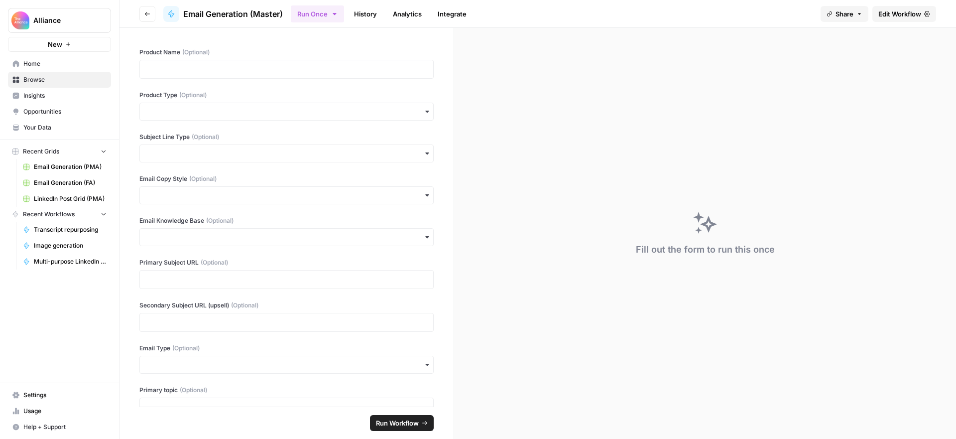
click at [34, 63] on span "Home" at bounding box center [64, 63] width 83 height 9
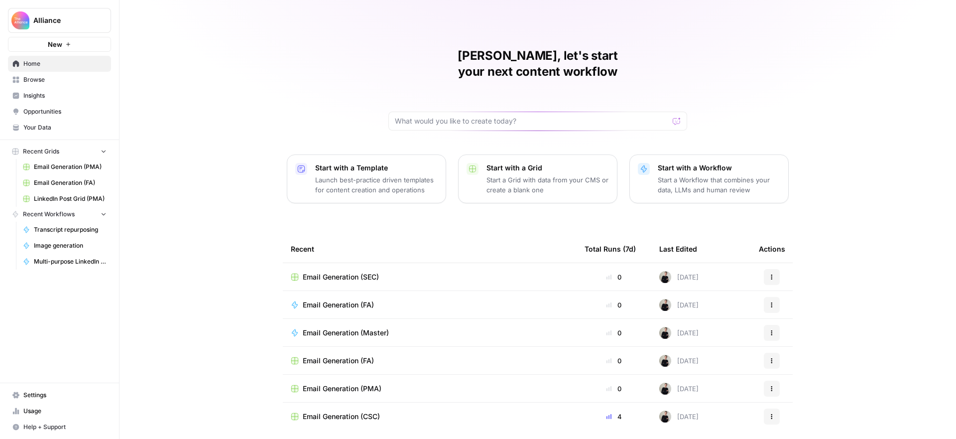
scroll to position [19, 0]
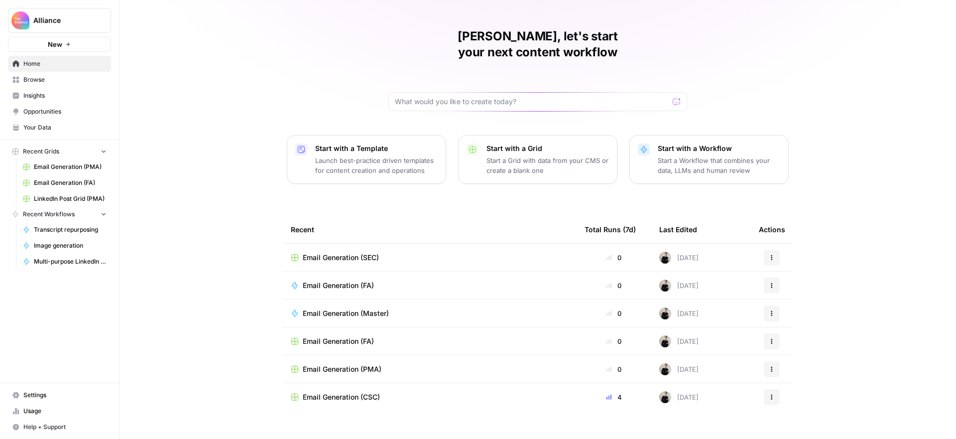
click at [351, 280] on span "Email Generation (FA)" at bounding box center [338, 285] width 71 height 10
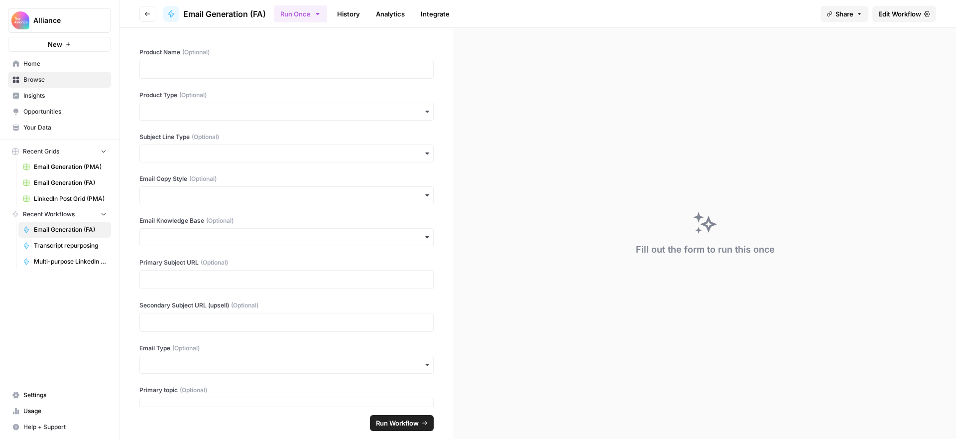
click at [886, 13] on span "Edit Workflow" at bounding box center [900, 14] width 43 height 10
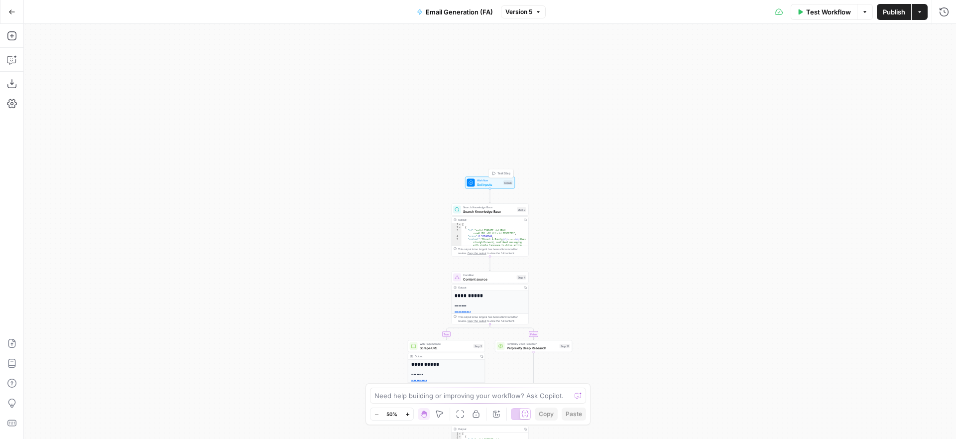
click at [494, 182] on span "Set Inputs" at bounding box center [489, 184] width 25 height 5
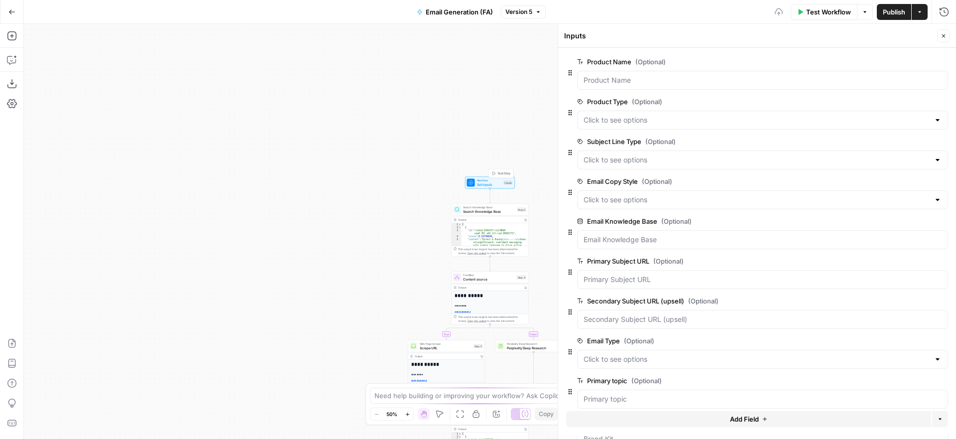
scroll to position [131, 0]
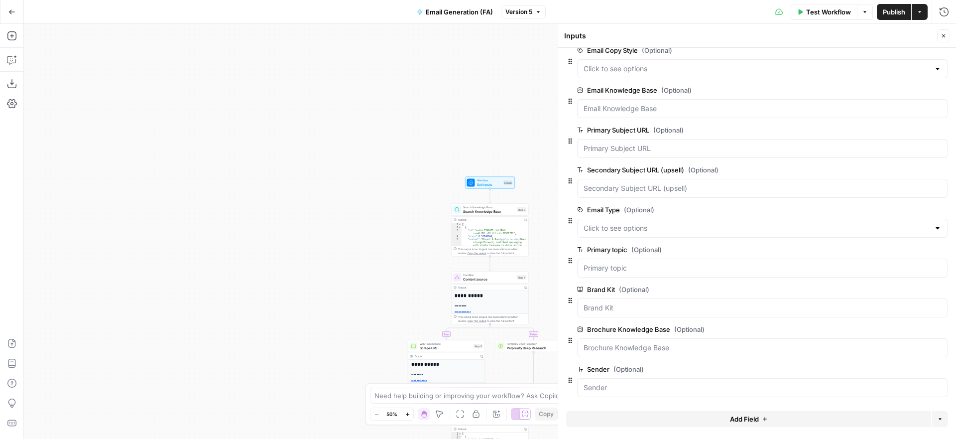
click at [407, 199] on div "true false true true false false Workflow Set Inputs Inputs Search Knowledge Ba…" at bounding box center [490, 231] width 932 height 415
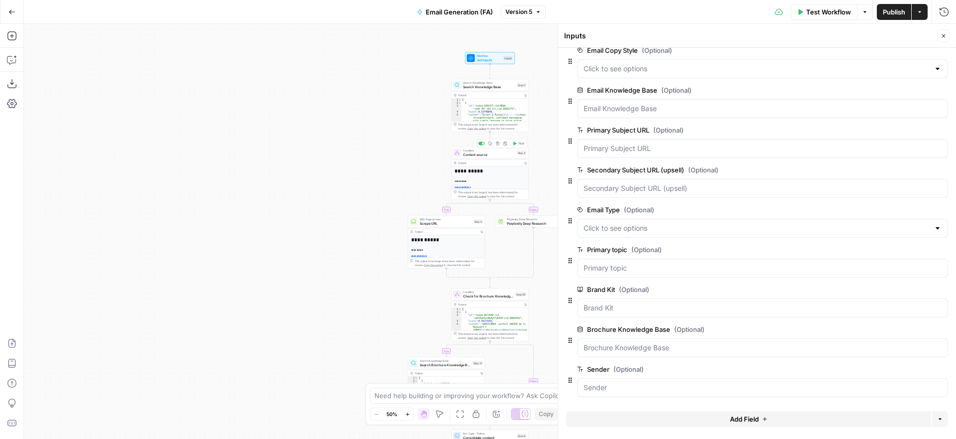
click at [480, 154] on span "Content source" at bounding box center [489, 154] width 52 height 5
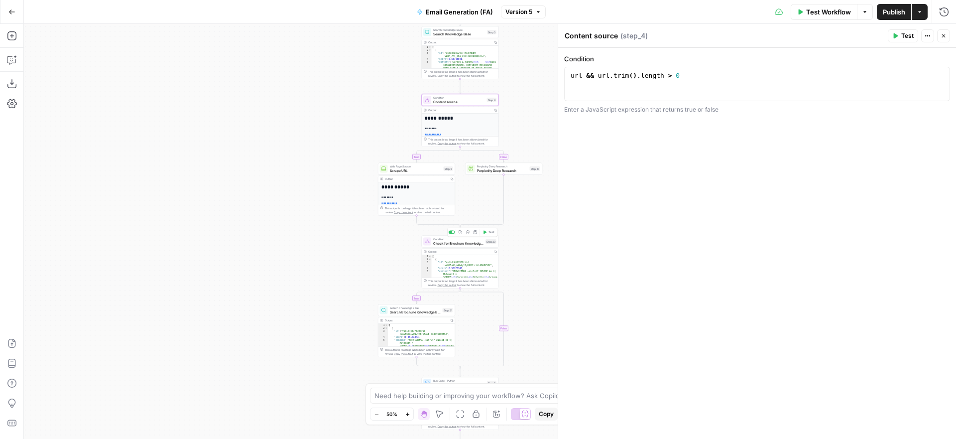
click at [456, 244] on span "Check for Brochure Knowledge Base" at bounding box center [458, 243] width 50 height 5
click at [13, 13] on icon "button" at bounding box center [11, 11] width 7 height 7
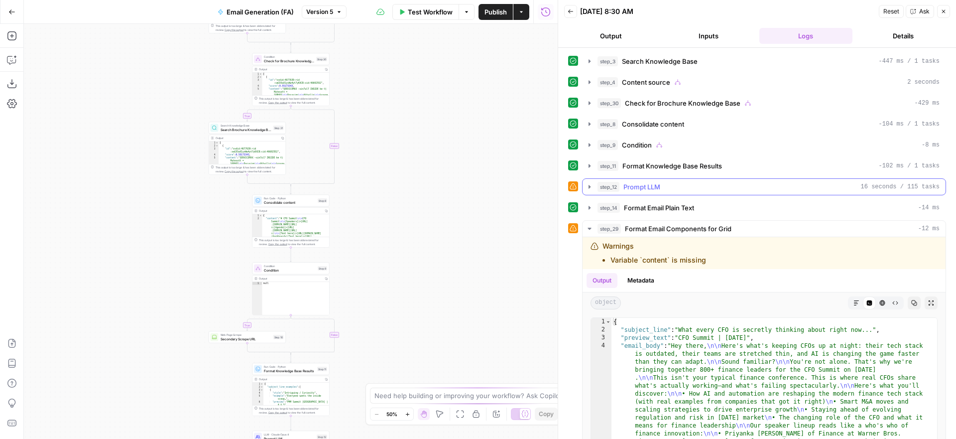
click at [590, 184] on icon "button" at bounding box center [590, 187] width 8 height 8
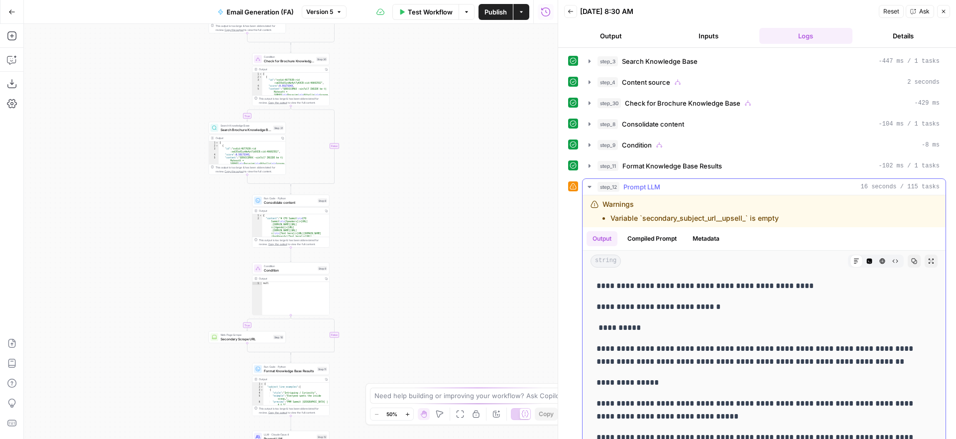
click at [590, 185] on icon "button" at bounding box center [590, 187] width 8 height 8
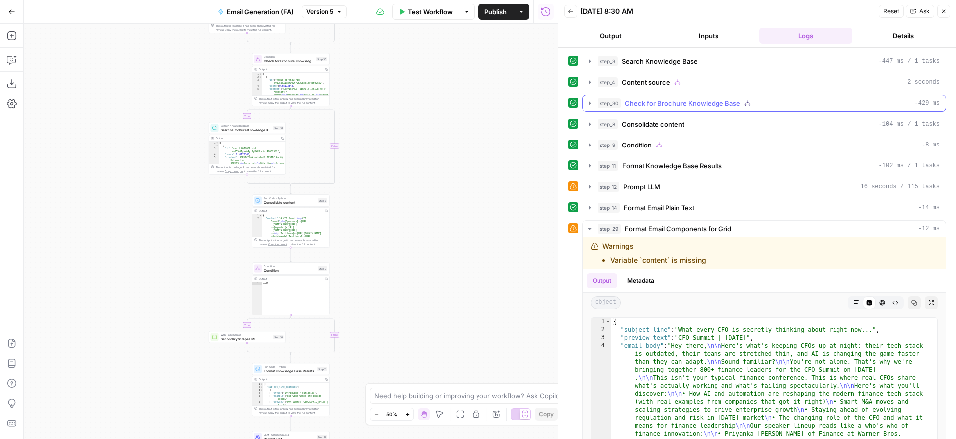
click at [589, 104] on icon "button" at bounding box center [590, 102] width 2 height 3
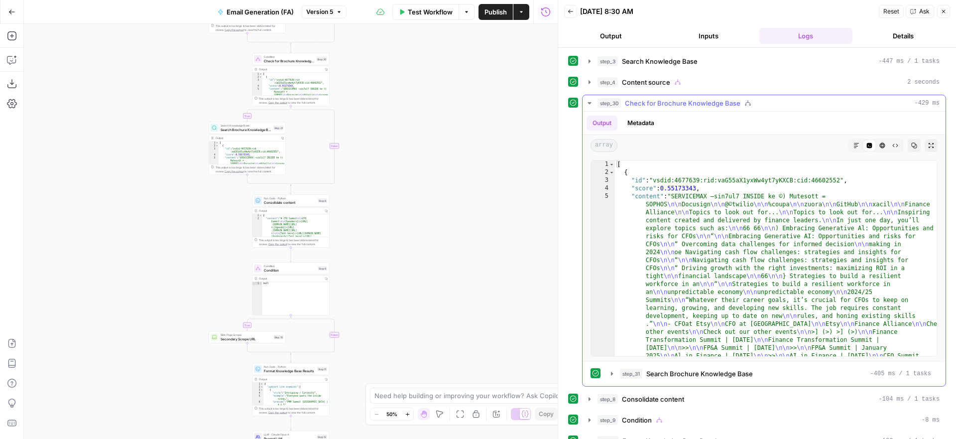
click at [589, 104] on icon "button" at bounding box center [590, 103] width 8 height 8
